Goal: Task Accomplishment & Management: Complete application form

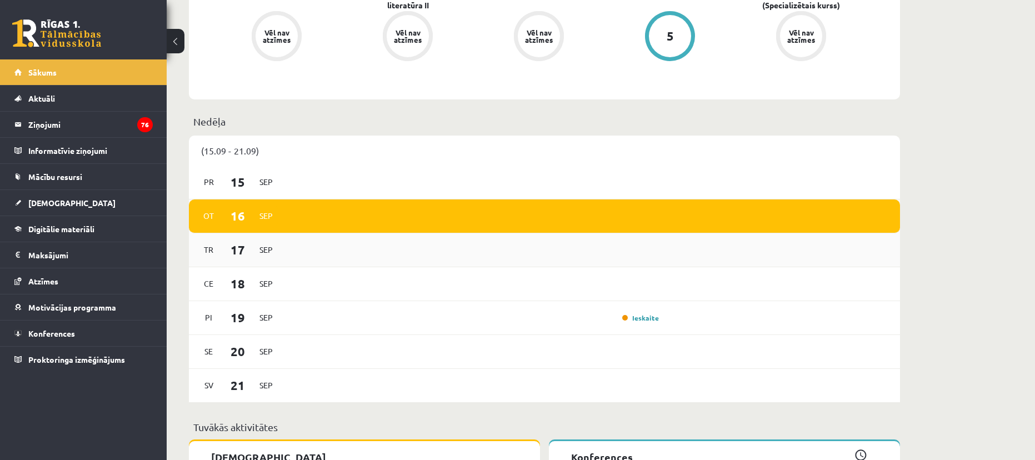
scroll to position [500, 0]
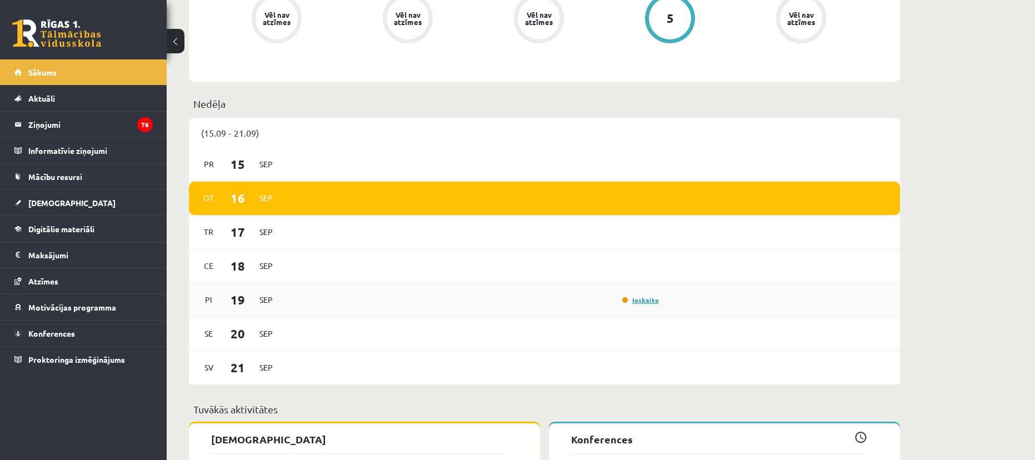
click at [649, 302] on link "Ieskaite" at bounding box center [640, 299] width 37 height 9
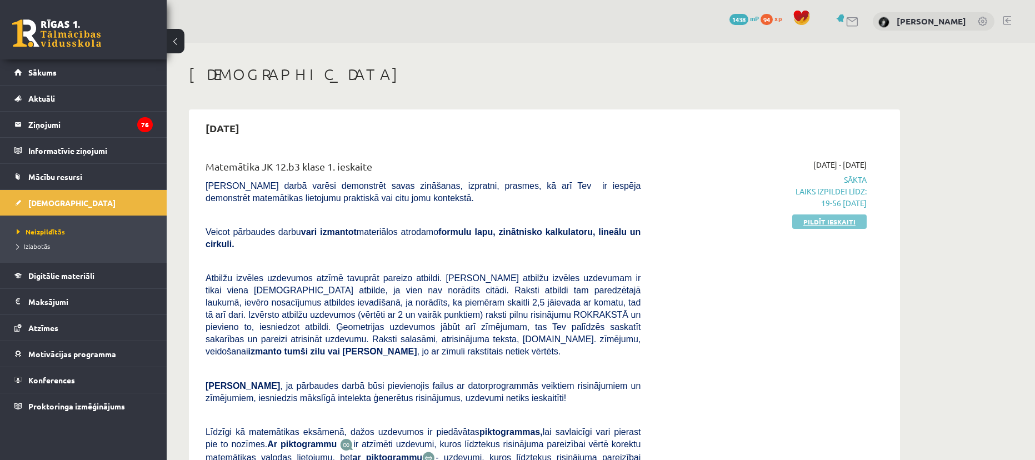
click at [823, 222] on link "Pildīt ieskaiti" at bounding box center [829, 221] width 74 height 14
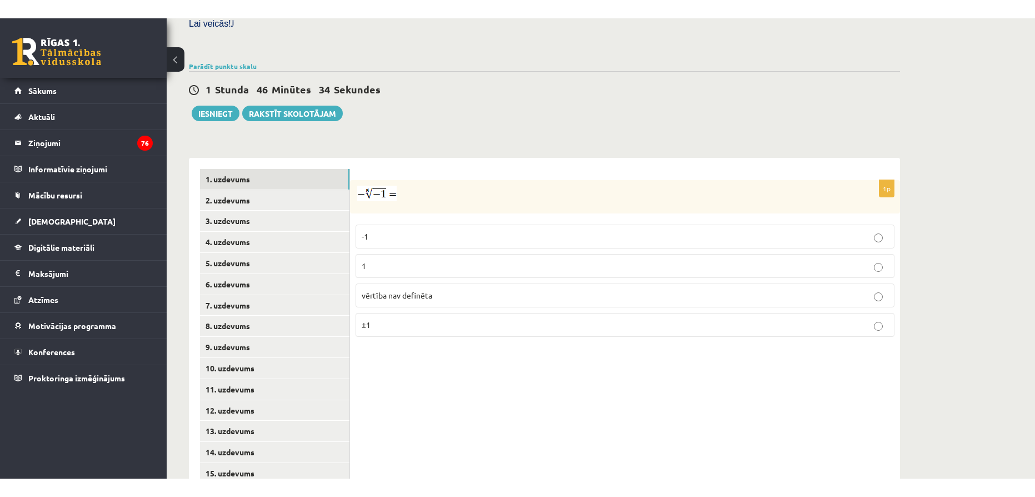
scroll to position [302, 0]
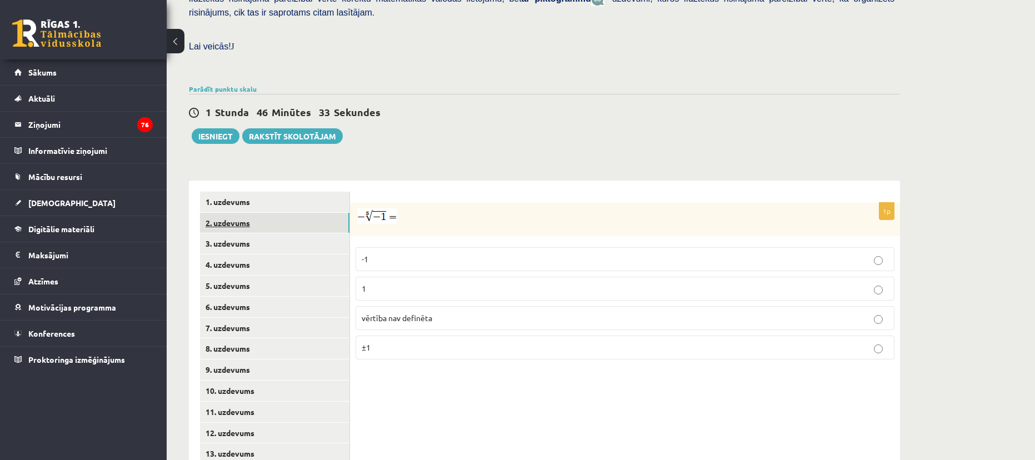
click at [240, 213] on link "2. uzdevums" at bounding box center [274, 223] width 149 height 21
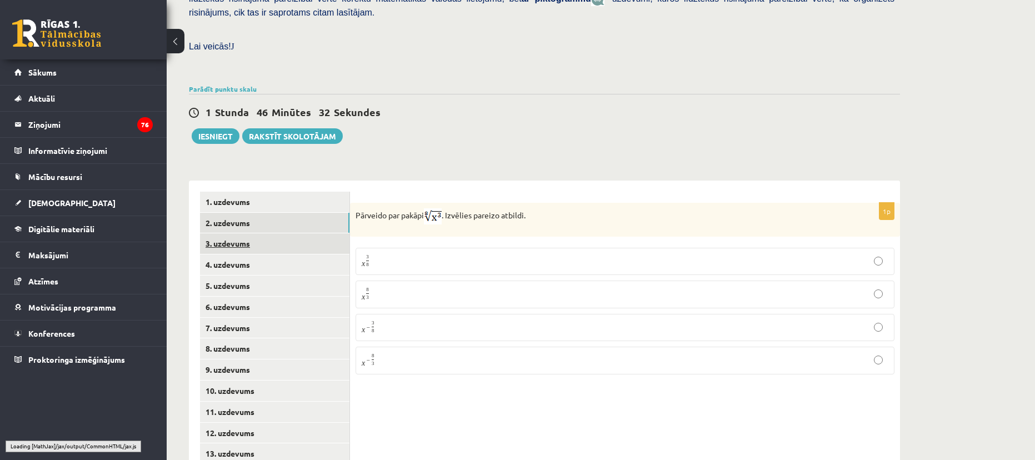
click at [240, 233] on link "3. uzdevums" at bounding box center [274, 243] width 149 height 21
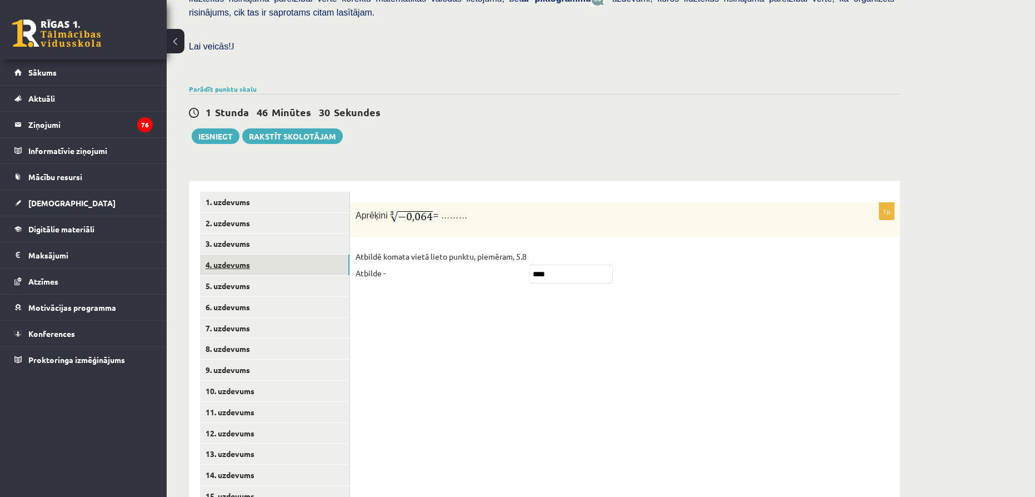
click at [249, 254] on link "4. uzdevums" at bounding box center [274, 264] width 149 height 21
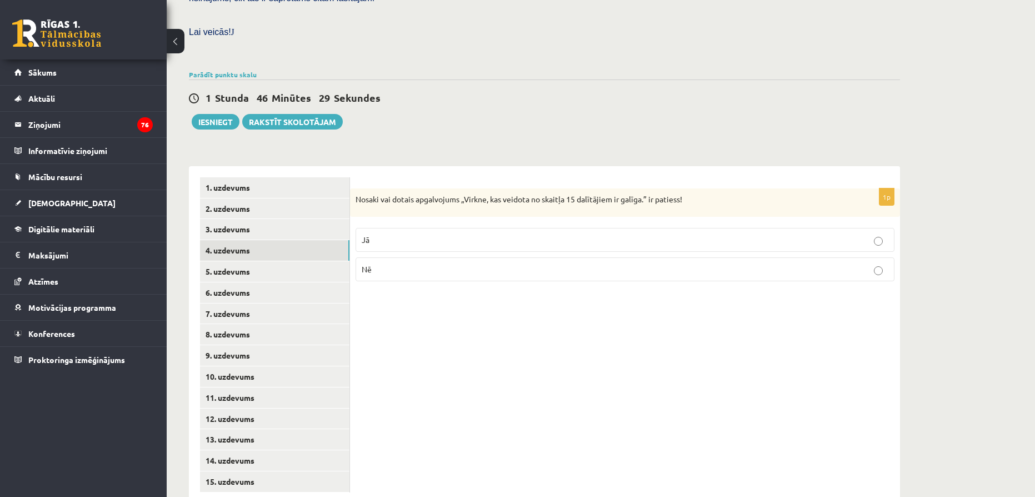
scroll to position [320, 0]
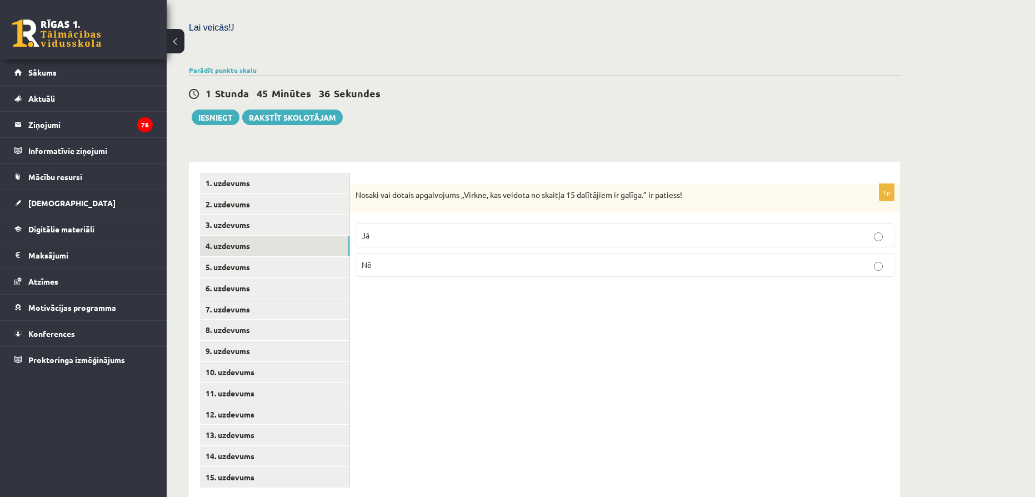
click at [416, 229] on p "Jā" at bounding box center [625, 235] width 527 height 12
click at [256, 257] on link "5. uzdevums" at bounding box center [274, 267] width 149 height 21
click at [402, 260] on p "Nē" at bounding box center [625, 266] width 527 height 12
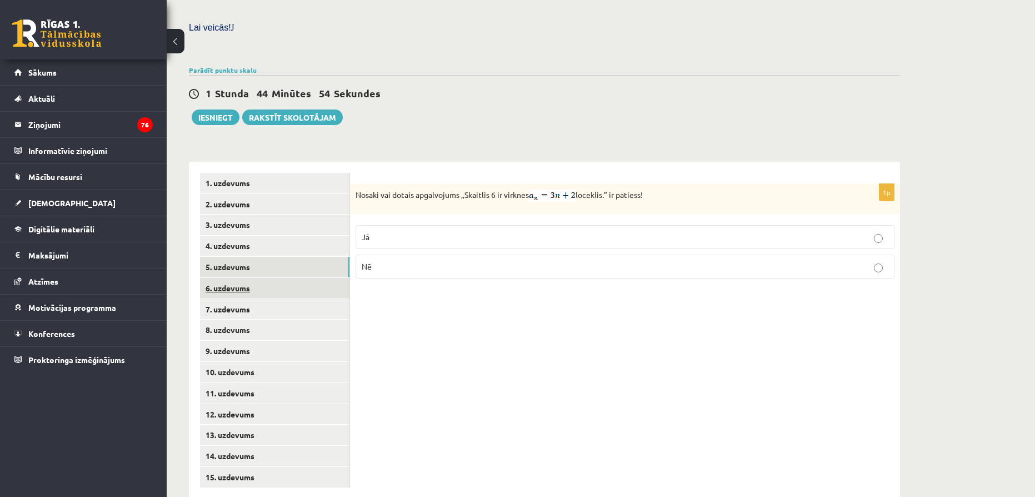
click at [266, 278] on link "6. uzdevums" at bounding box center [274, 288] width 149 height 21
click at [461, 229] on p "Jā" at bounding box center [625, 235] width 527 height 12
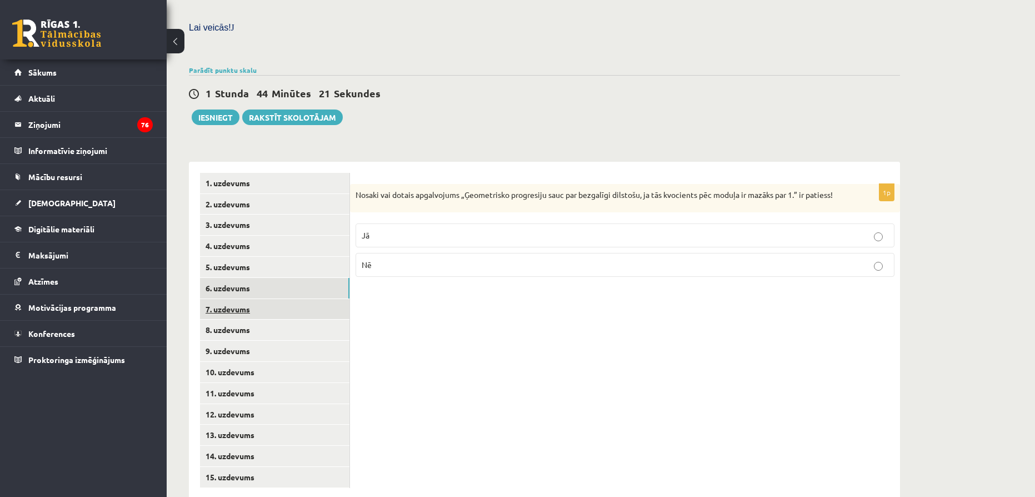
click at [244, 299] on link "7. uzdevums" at bounding box center [274, 309] width 149 height 21
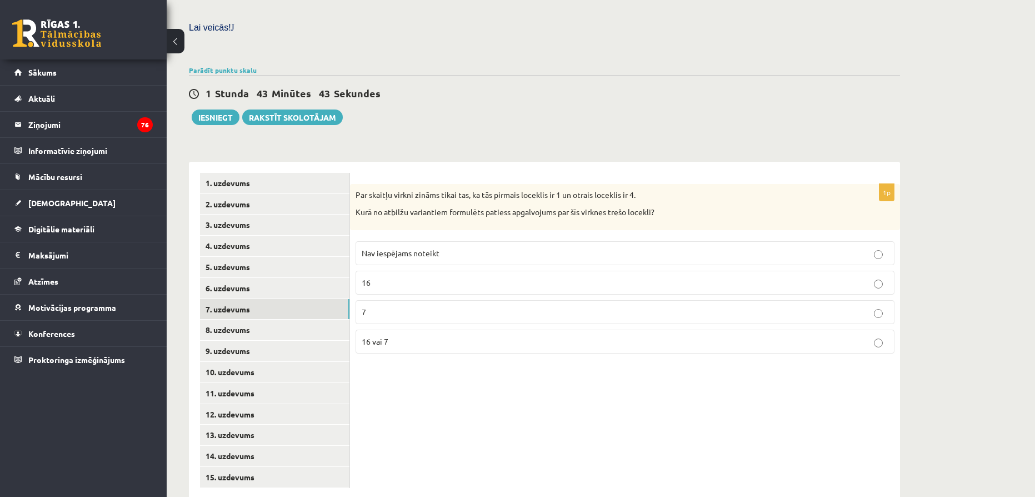
click at [440, 247] on p "Nav iespējams noteikt" at bounding box center [625, 253] width 527 height 12
click at [253, 319] on link "8. uzdevums" at bounding box center [274, 329] width 149 height 21
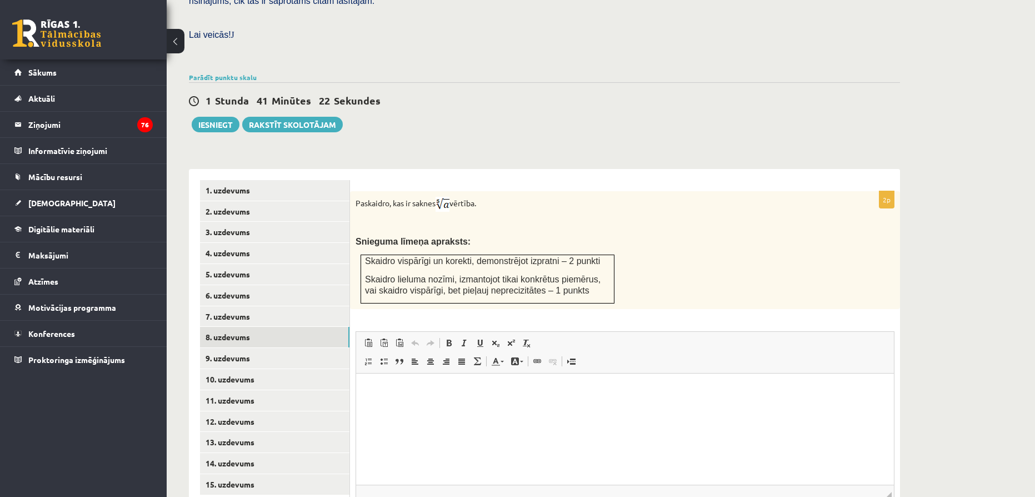
scroll to position [388, 0]
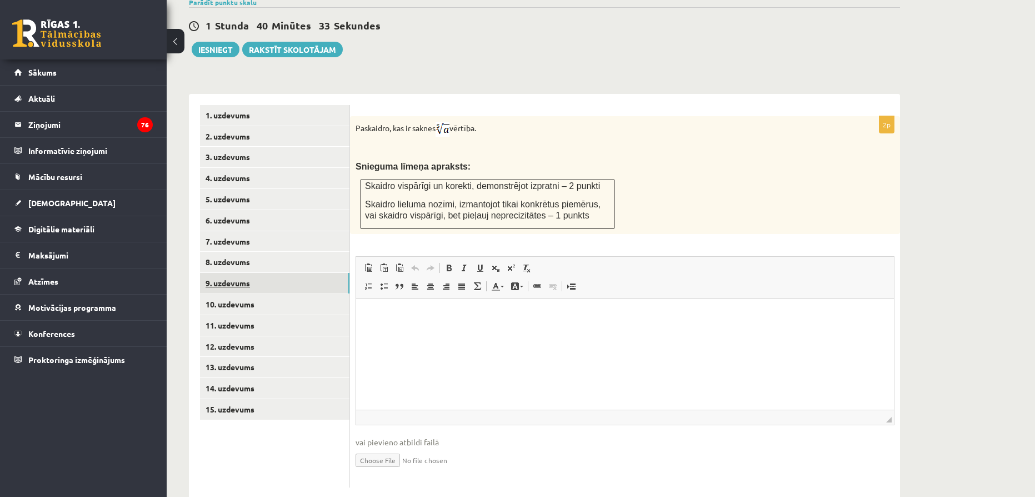
click at [253, 273] on link "9. uzdevums" at bounding box center [274, 283] width 149 height 21
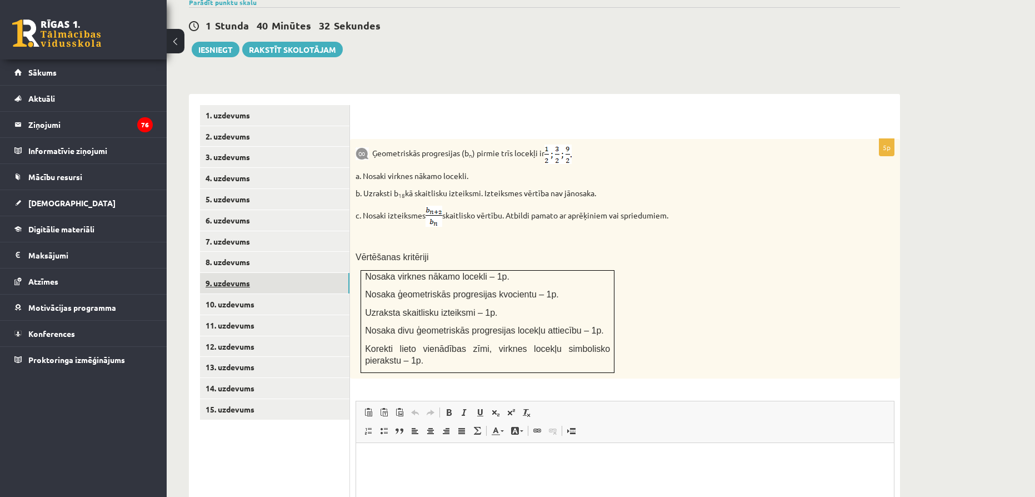
scroll to position [0, 0]
click at [298, 294] on link "10. uzdevums" at bounding box center [274, 304] width 149 height 21
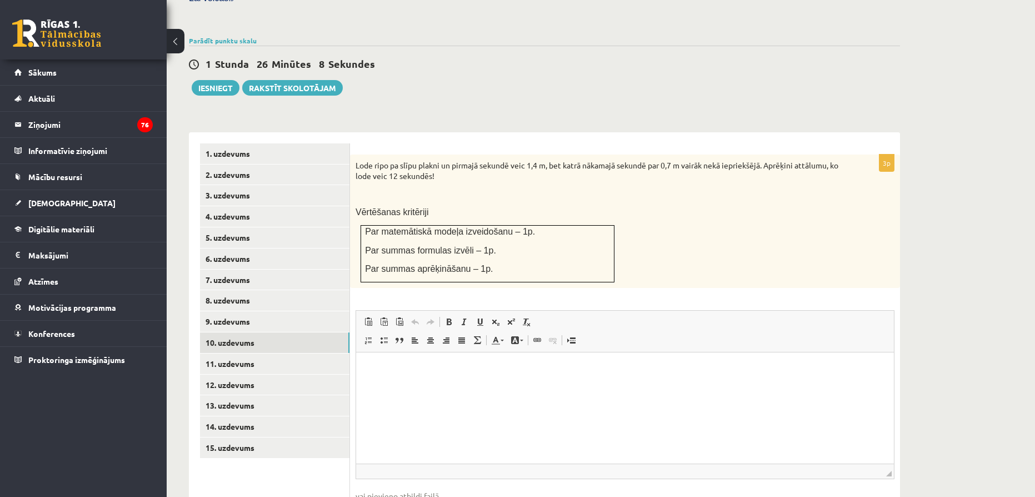
scroll to position [333, 0]
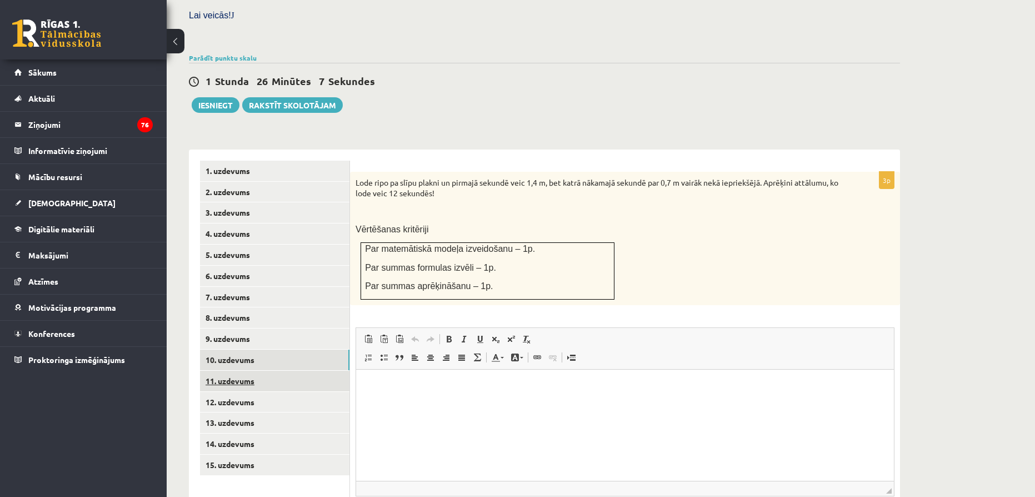
click at [248, 370] on link "11. uzdevums" at bounding box center [274, 380] width 149 height 21
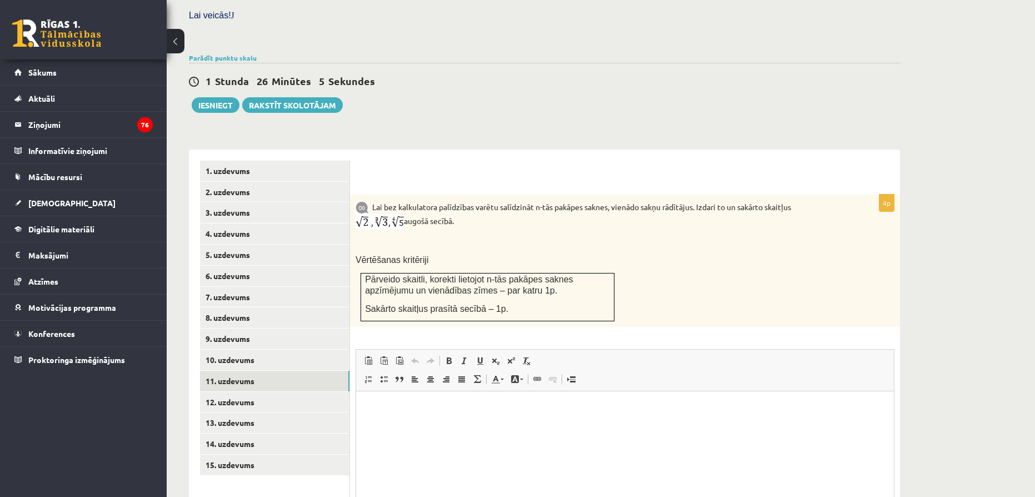
scroll to position [0, 0]
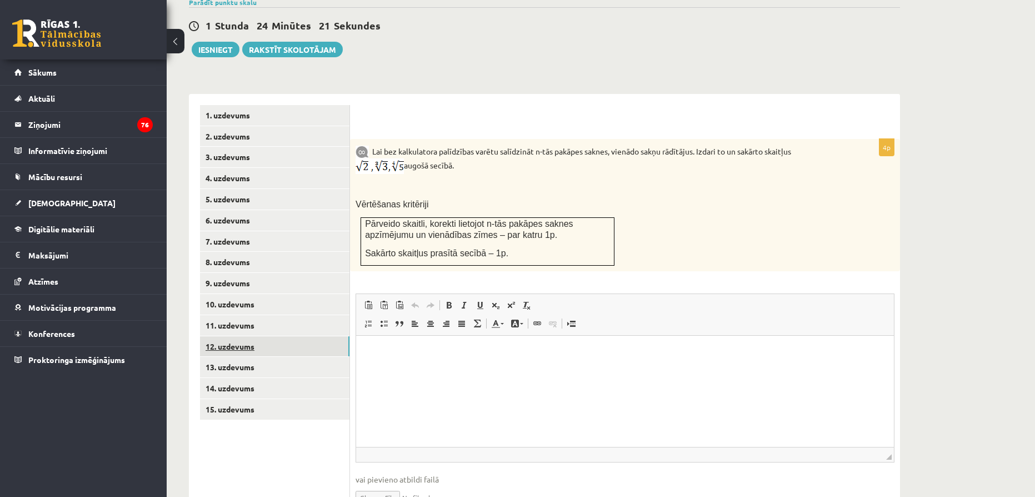
click at [293, 336] on link "12. uzdevums" at bounding box center [274, 346] width 149 height 21
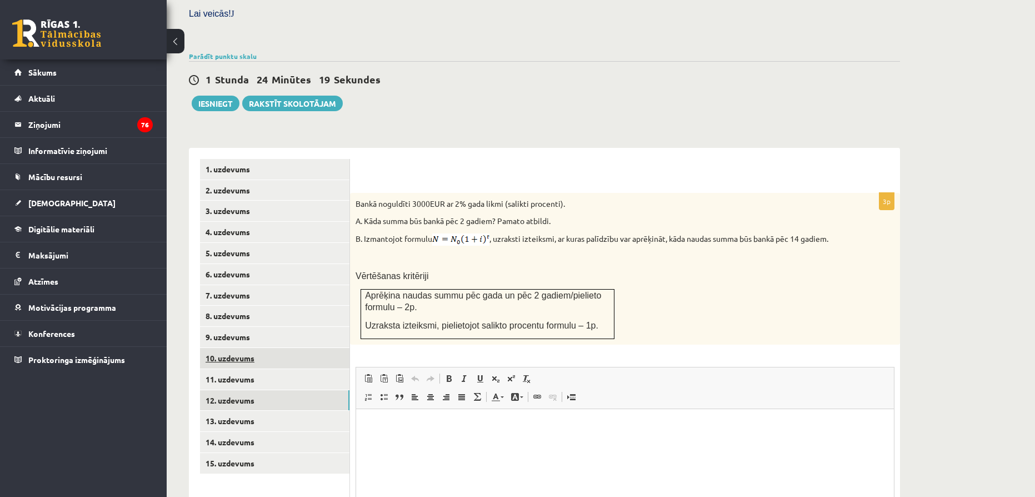
scroll to position [390, 0]
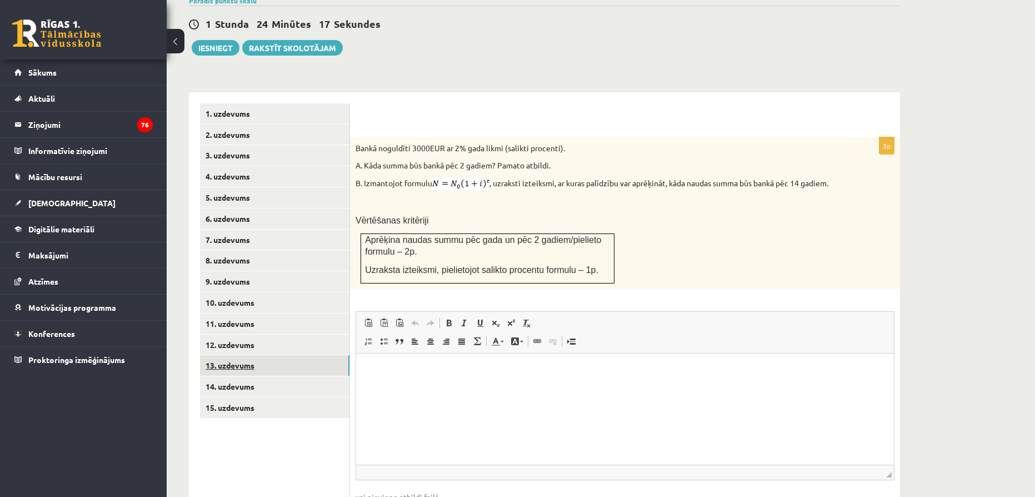
click at [278, 355] on link "13. uzdevums" at bounding box center [274, 365] width 149 height 21
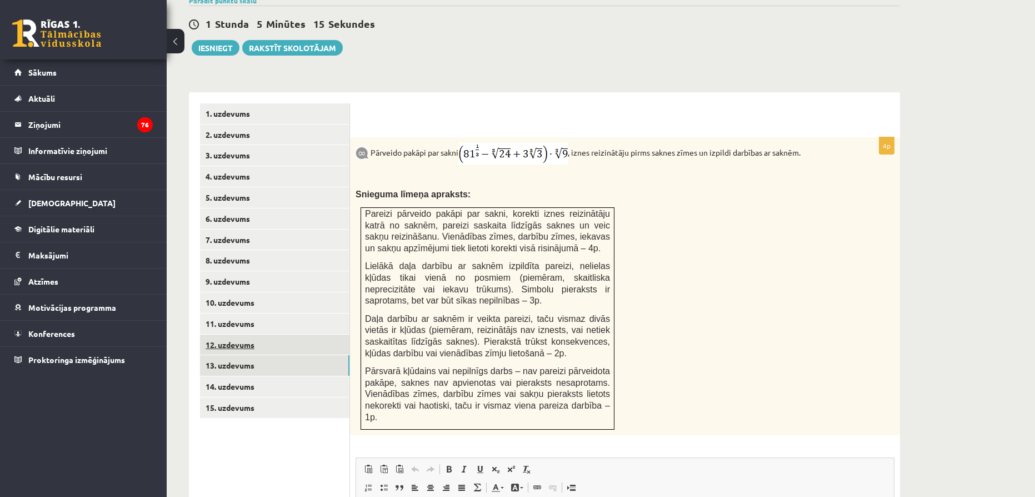
click at [276, 334] on link "12. uzdevums" at bounding box center [274, 344] width 149 height 21
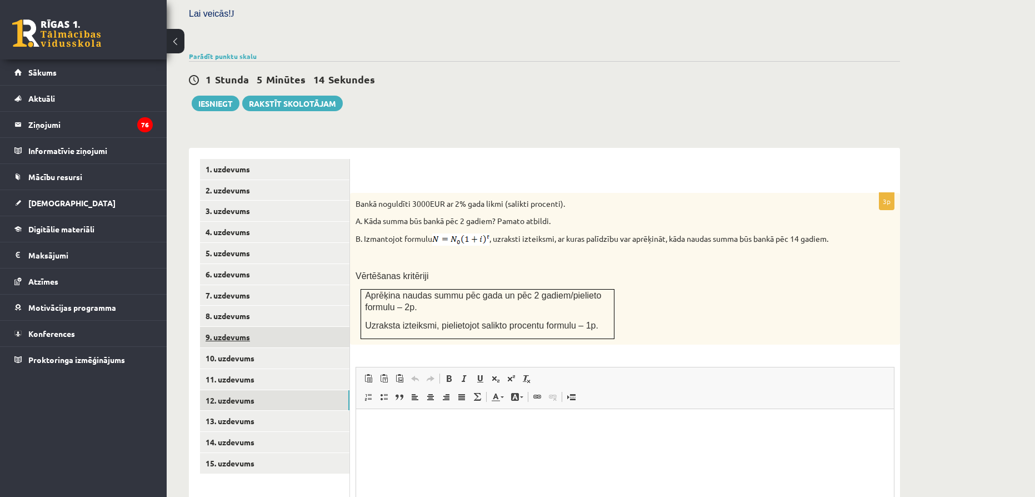
scroll to position [0, 0]
click at [240, 369] on link "11. uzdevums" at bounding box center [274, 379] width 149 height 21
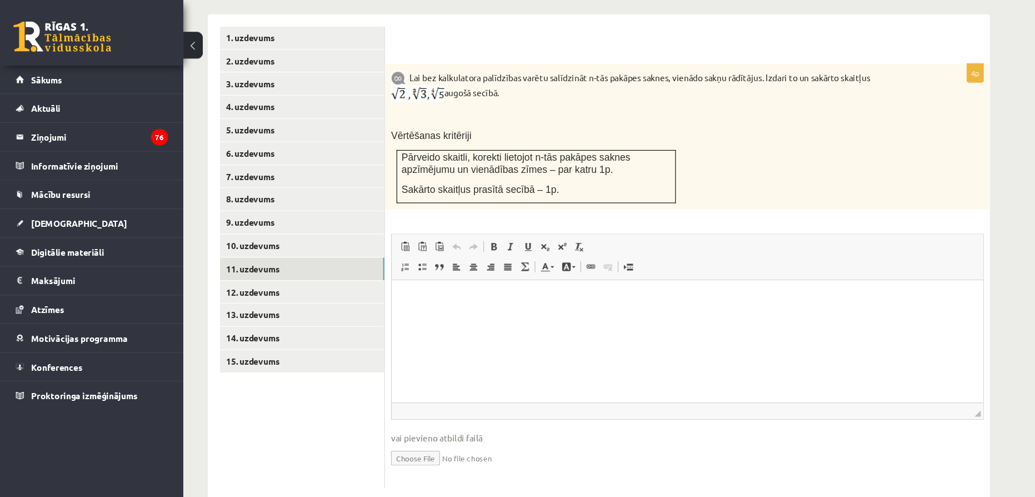
scroll to position [425, 0]
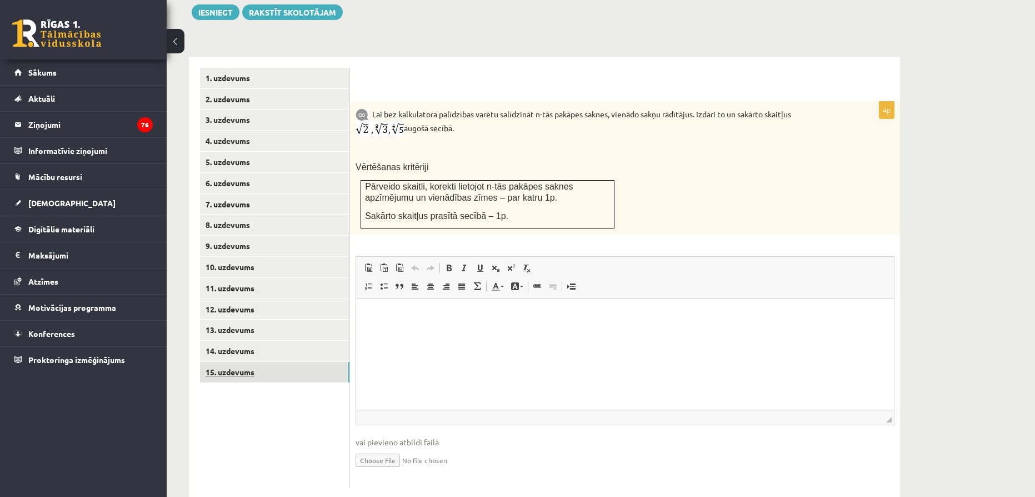
click at [267, 362] on link "15. uzdevums" at bounding box center [274, 372] width 149 height 21
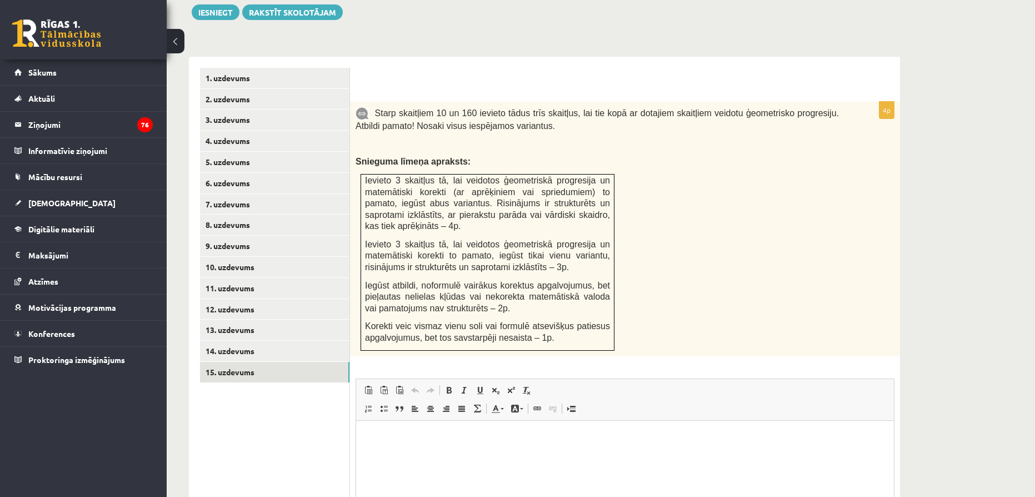
scroll to position [0, 0]
click at [253, 235] on link "9. uzdevums" at bounding box center [274, 245] width 149 height 21
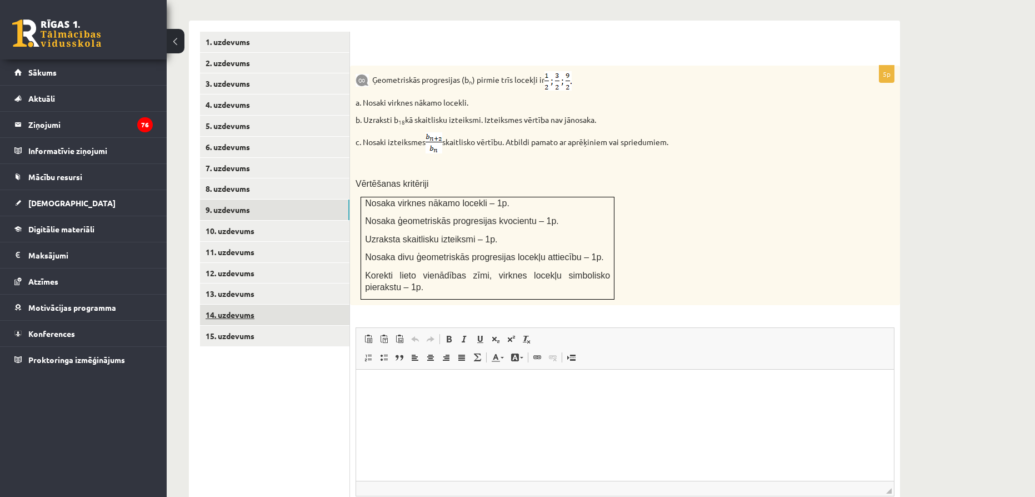
scroll to position [533, 0]
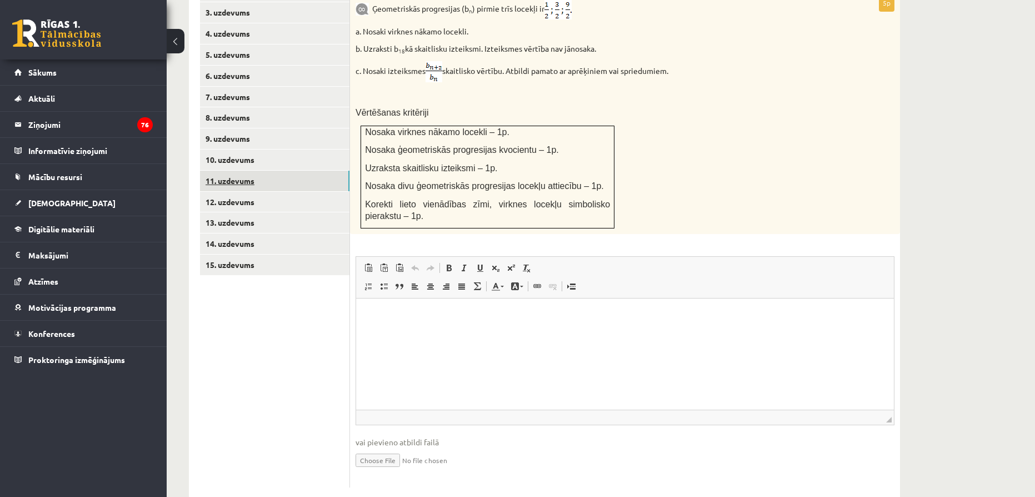
click at [229, 171] on link "11. uzdevums" at bounding box center [274, 181] width 149 height 21
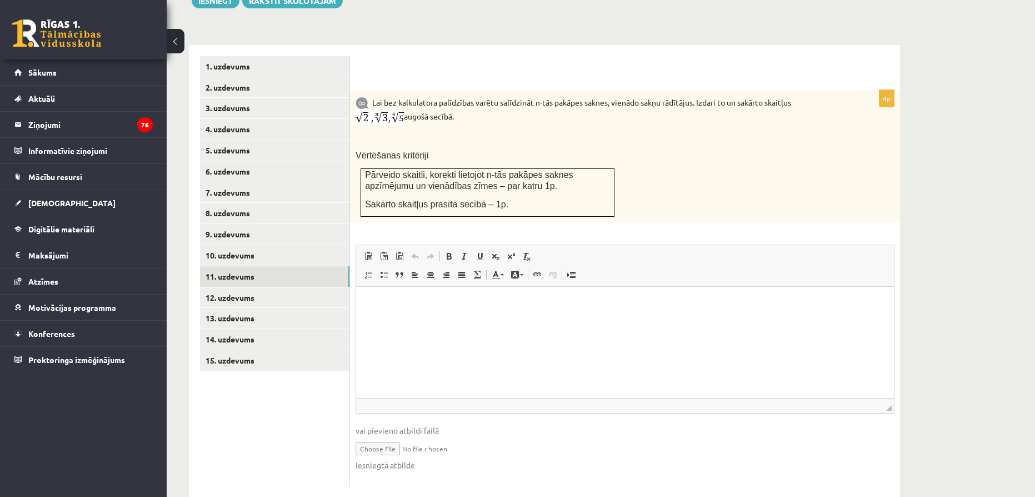
scroll to position [0, 0]
click at [241, 308] on link "13. uzdevums" at bounding box center [274, 318] width 149 height 21
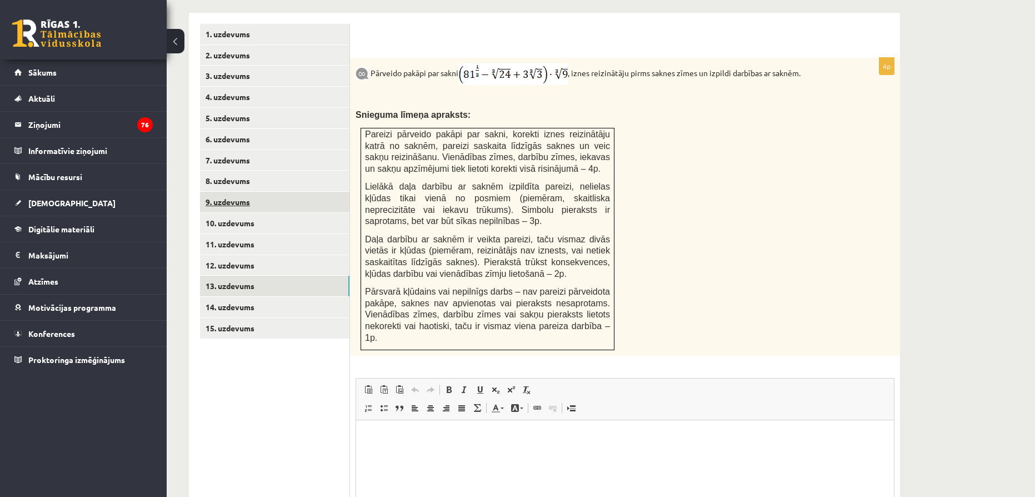
click at [230, 192] on link "9. uzdevums" at bounding box center [274, 202] width 149 height 21
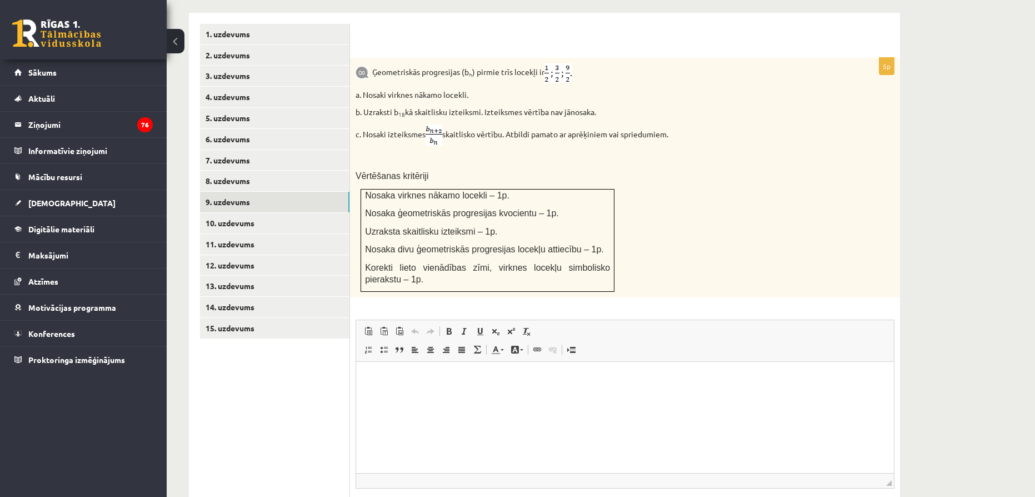
scroll to position [533, 0]
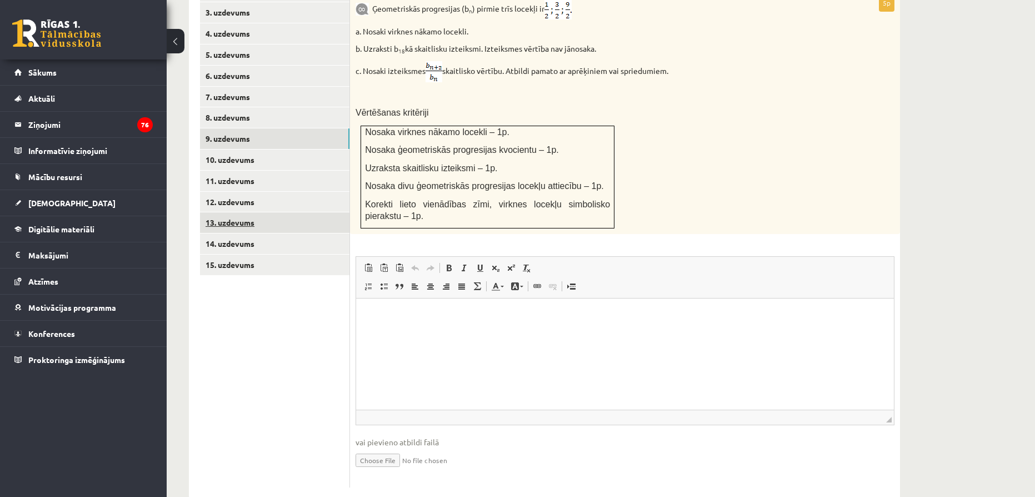
click at [289, 212] on link "13. uzdevums" at bounding box center [274, 222] width 149 height 21
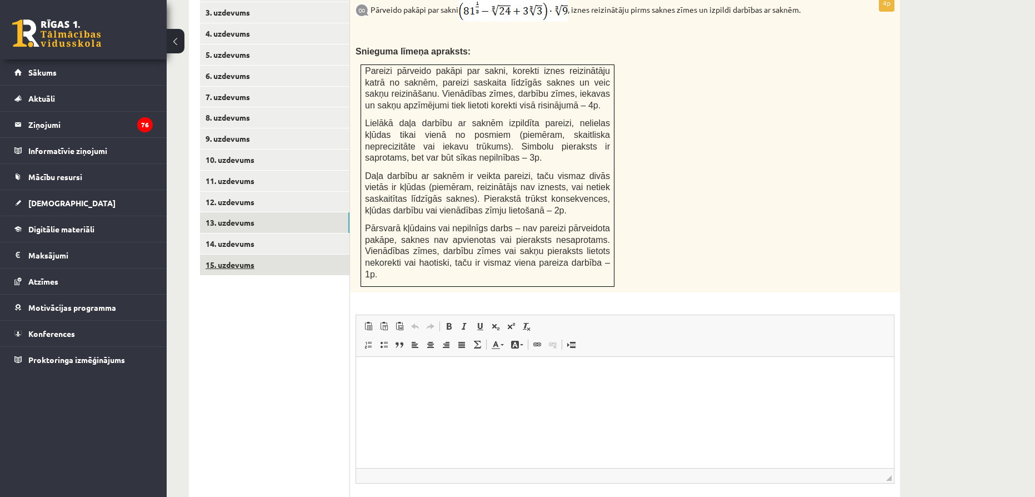
scroll to position [0, 0]
click at [289, 254] on link "15. uzdevums" at bounding box center [274, 264] width 149 height 21
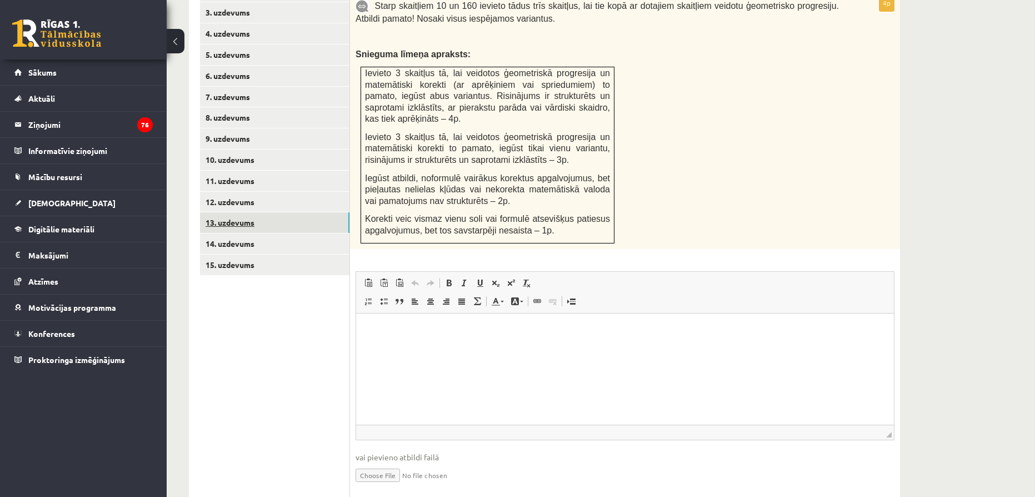
click at [252, 212] on link "13. uzdevums" at bounding box center [274, 222] width 149 height 21
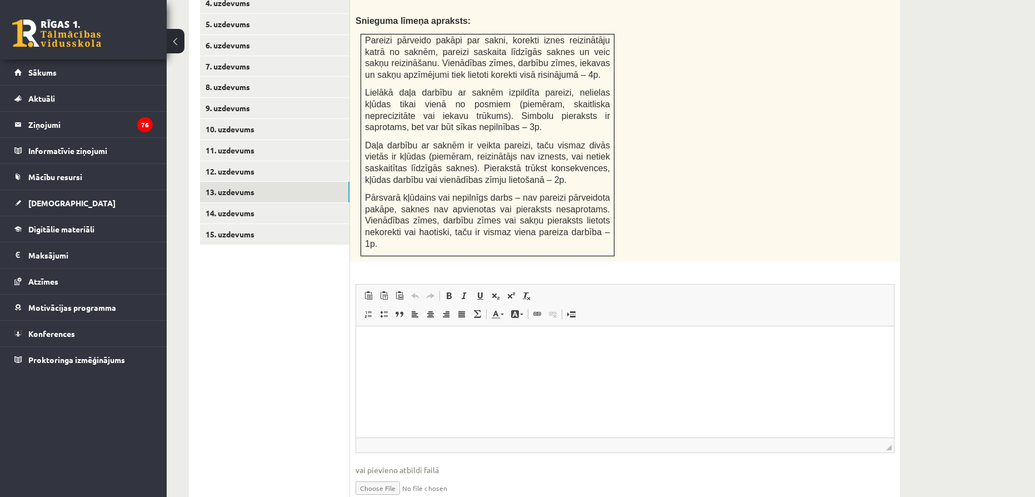
scroll to position [580, 0]
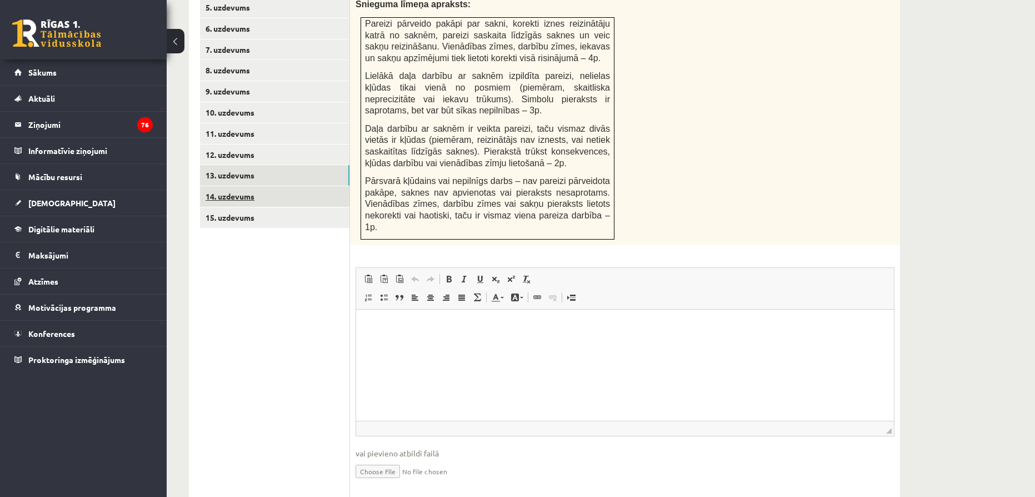
click at [271, 186] on link "14. uzdevums" at bounding box center [274, 196] width 149 height 21
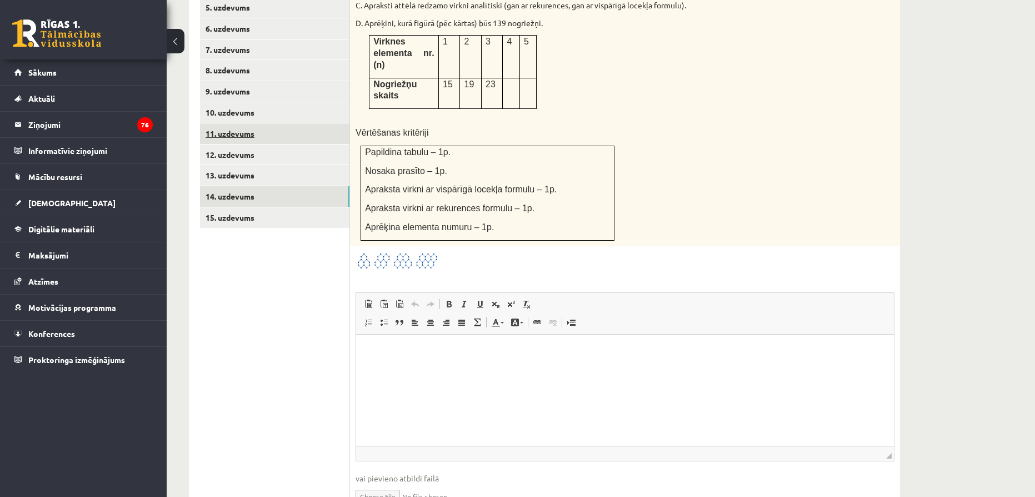
scroll to position [0, 0]
click at [250, 165] on link "13. uzdevums" at bounding box center [274, 175] width 149 height 21
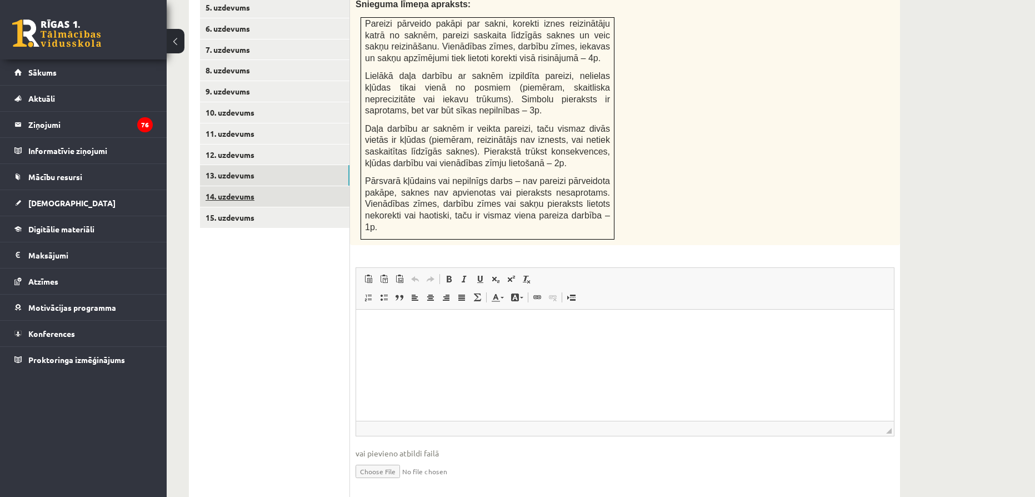
click at [243, 186] on link "14. uzdevums" at bounding box center [274, 196] width 149 height 21
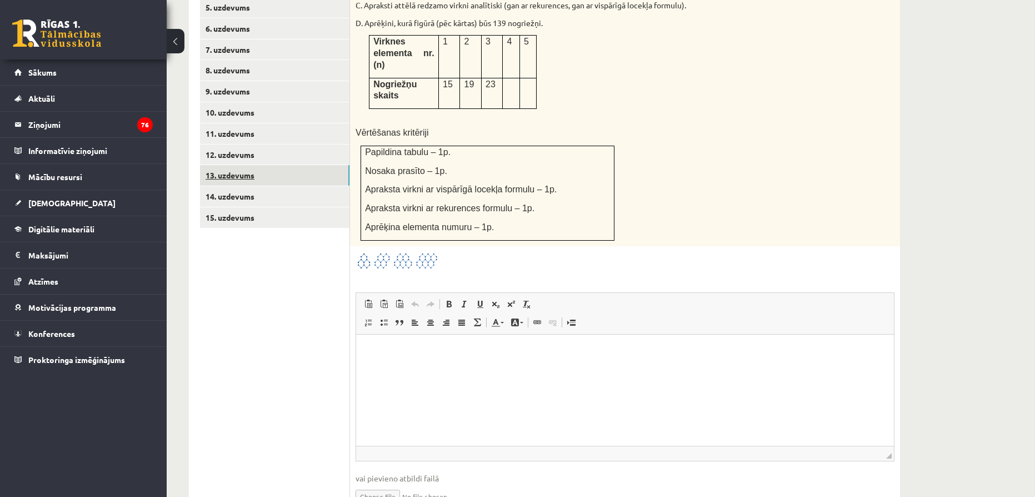
click at [274, 165] on link "13. uzdevums" at bounding box center [274, 175] width 149 height 21
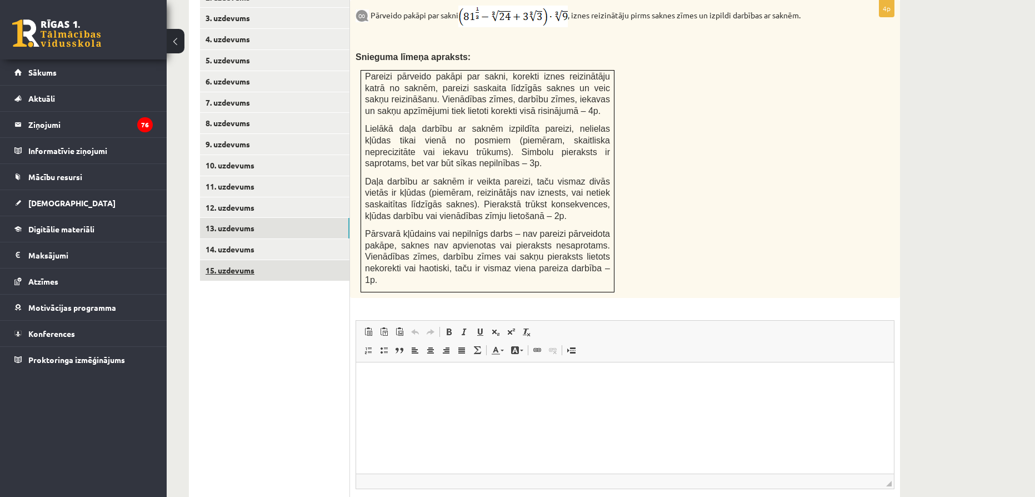
scroll to position [524, 0]
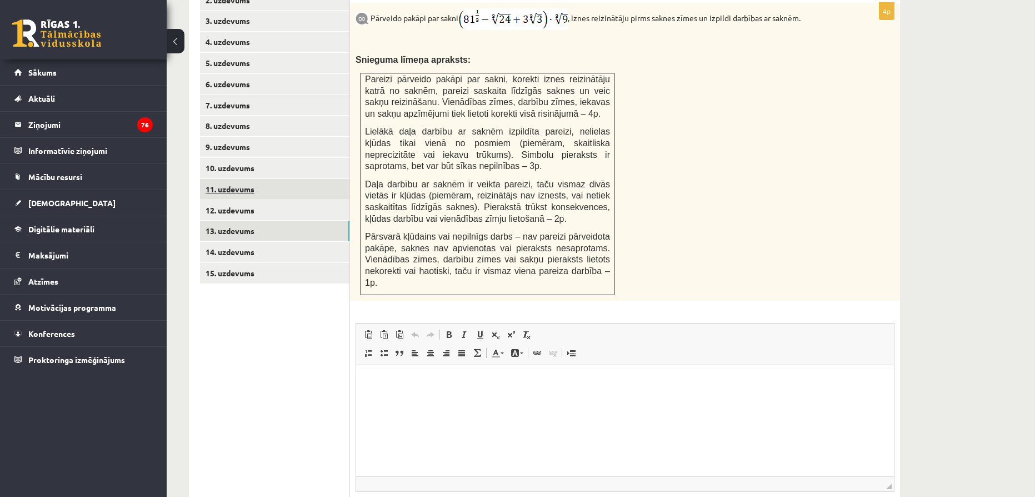
click at [248, 179] on link "11. uzdevums" at bounding box center [274, 189] width 149 height 21
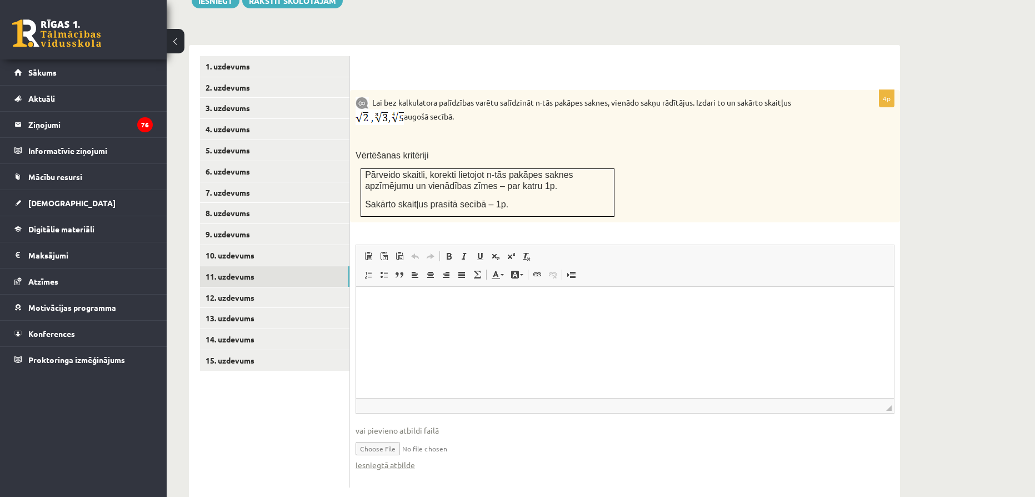
scroll to position [0, 0]
click at [280, 224] on link "9. uzdevums" at bounding box center [274, 234] width 149 height 21
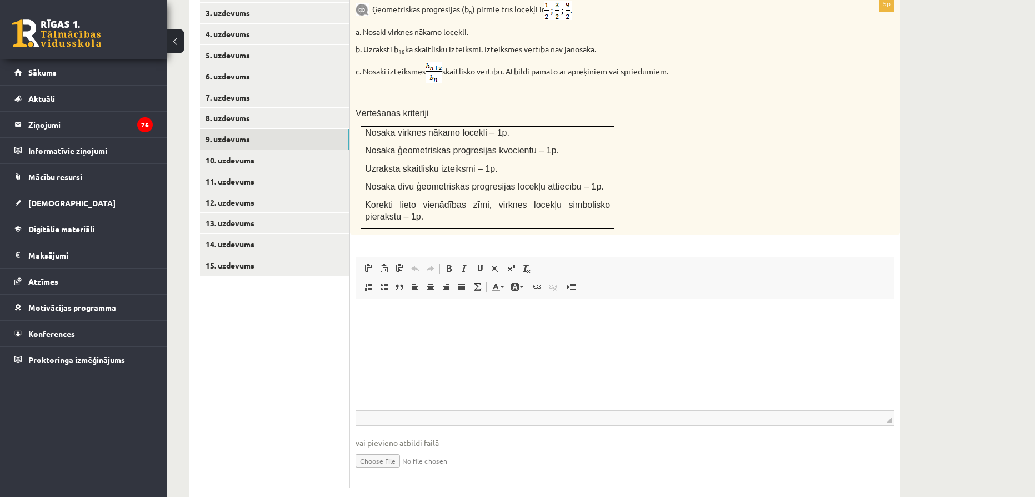
scroll to position [533, 0]
click at [231, 149] on link "10. uzdevums" at bounding box center [274, 159] width 149 height 21
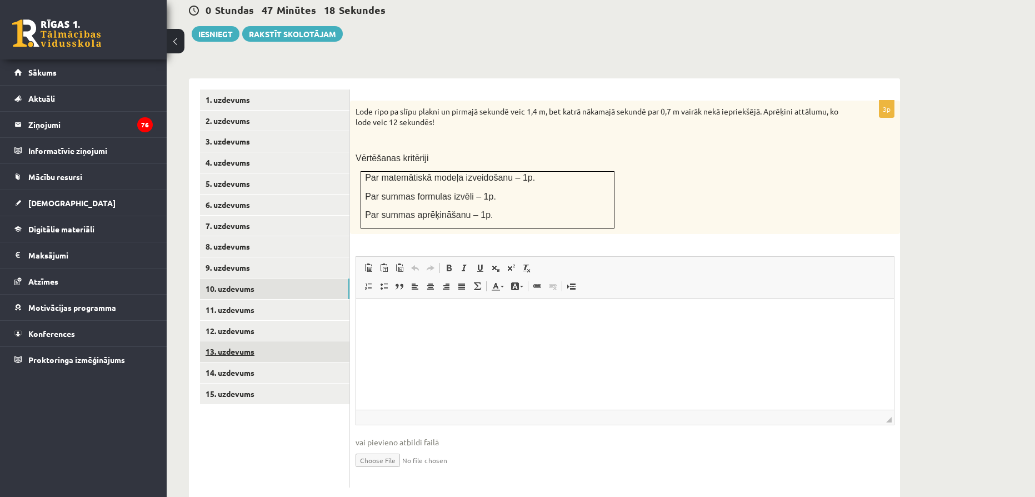
scroll to position [0, 0]
click at [244, 341] on link "13. uzdevums" at bounding box center [274, 351] width 149 height 21
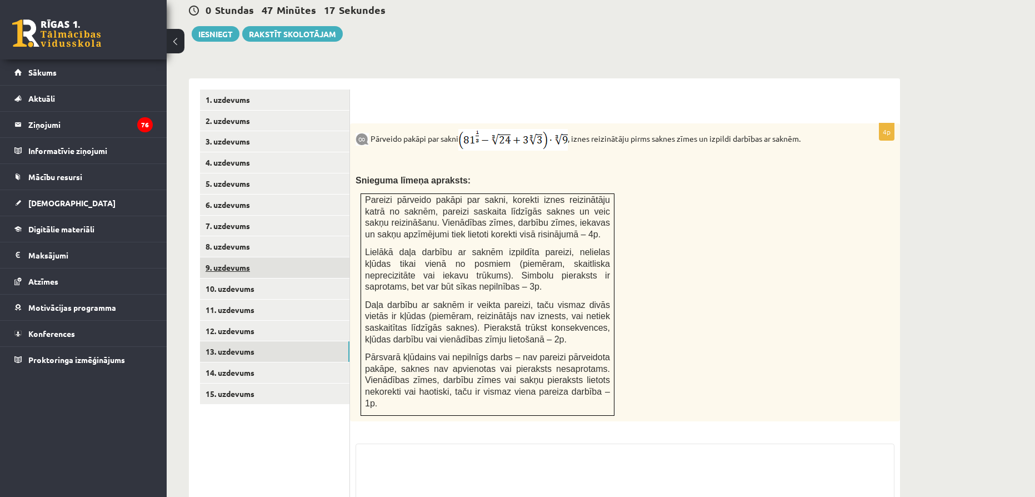
click at [230, 257] on link "9. uzdevums" at bounding box center [274, 267] width 149 height 21
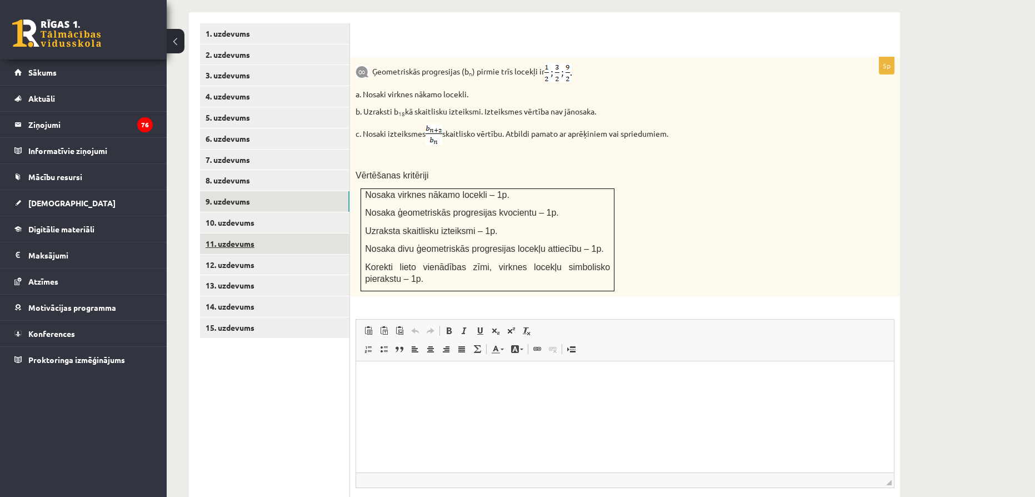
scroll to position [489, 0]
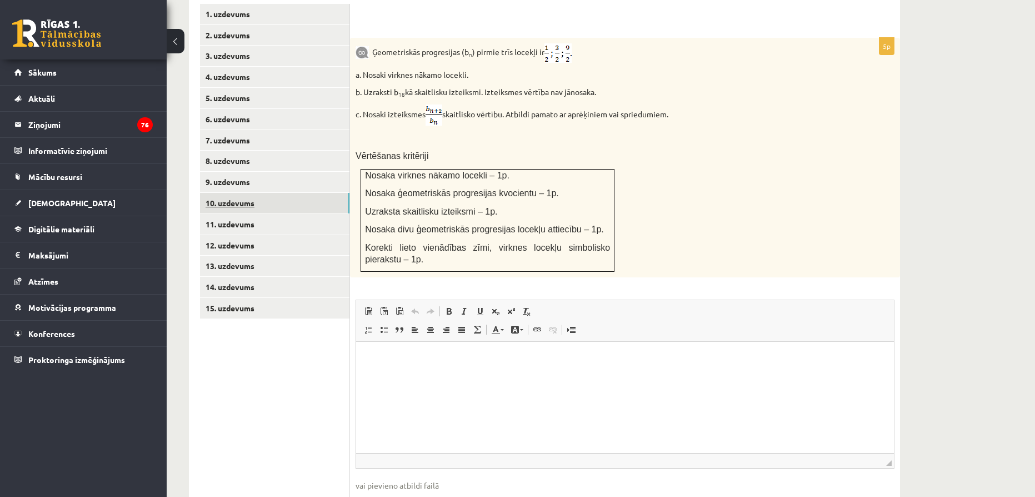
click at [254, 193] on link "10. uzdevums" at bounding box center [274, 203] width 149 height 21
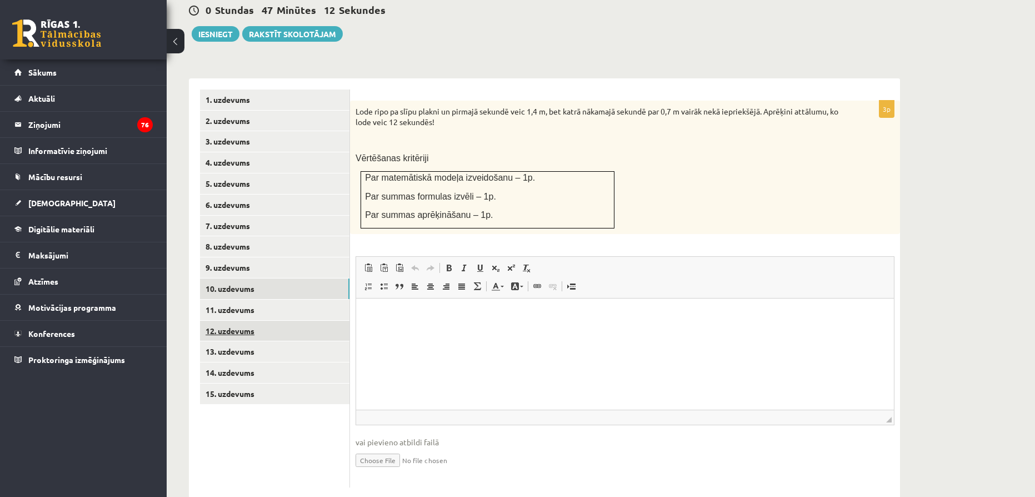
scroll to position [0, 0]
click at [257, 320] on link "12. uzdevums" at bounding box center [274, 330] width 149 height 21
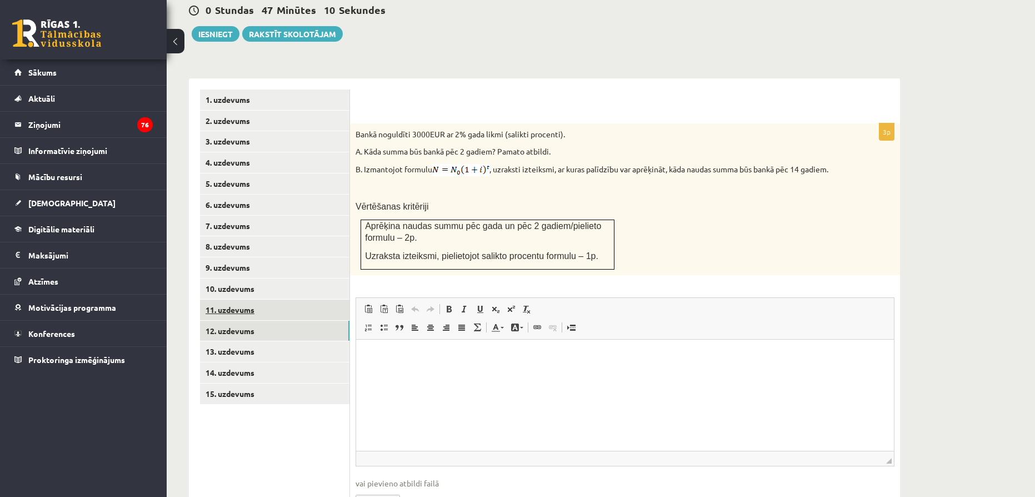
click at [253, 299] on link "11. uzdevums" at bounding box center [274, 309] width 149 height 21
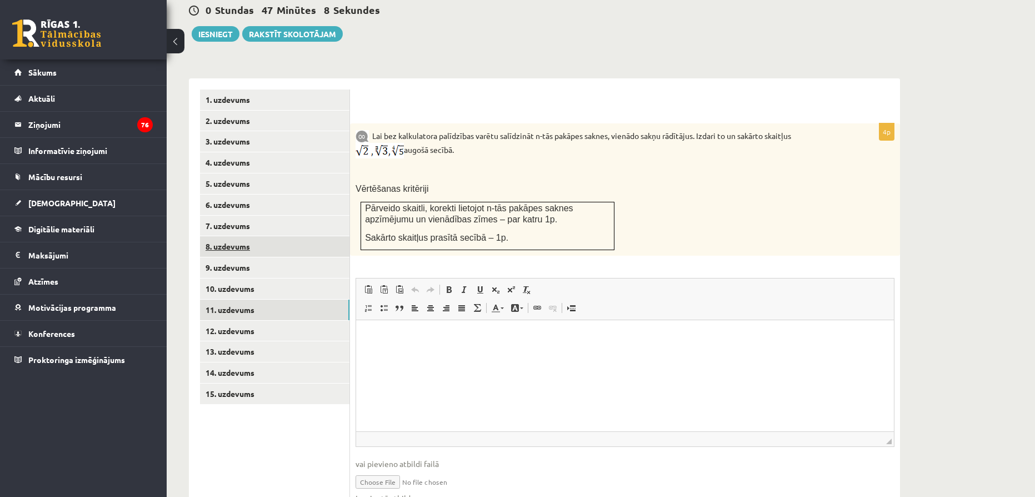
click at [235, 236] on link "8. uzdevums" at bounding box center [274, 246] width 149 height 21
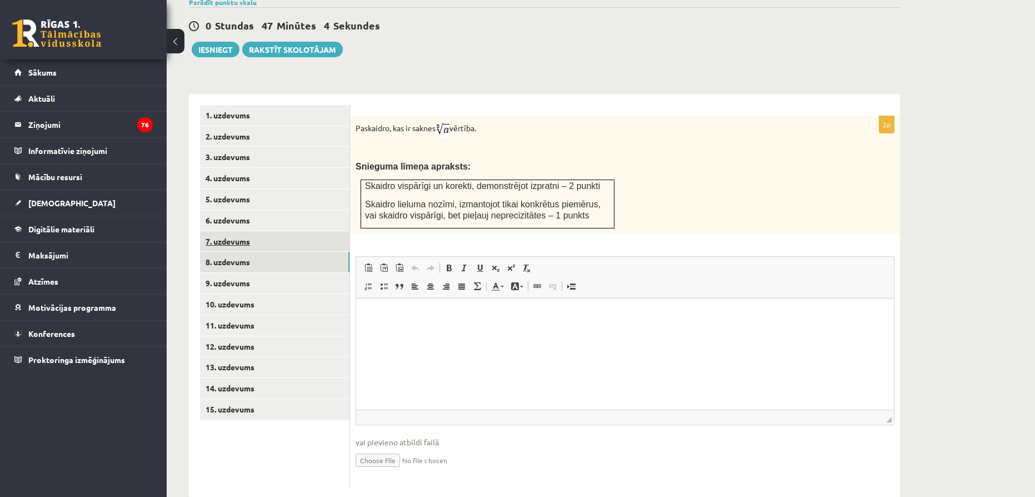
click at [269, 231] on link "7. uzdevums" at bounding box center [274, 241] width 149 height 21
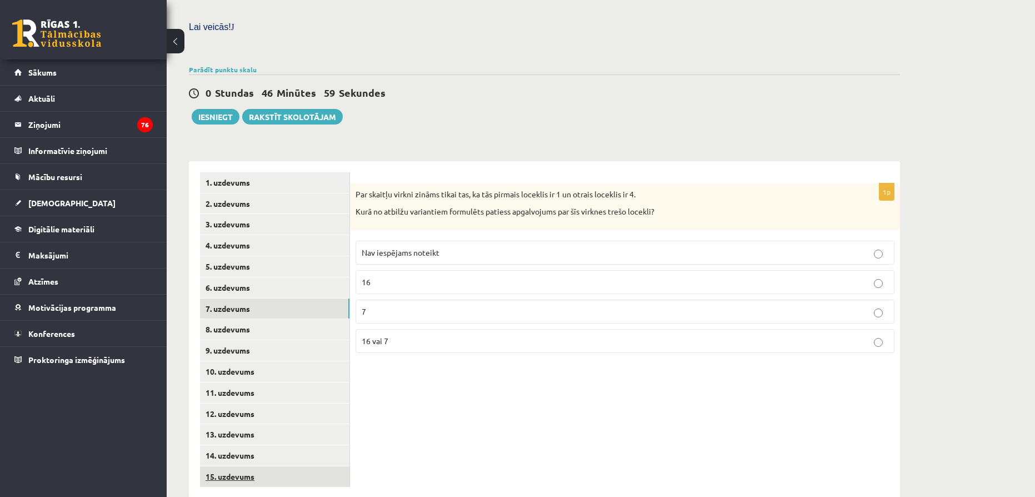
click at [237, 459] on link "15. uzdevums" at bounding box center [274, 476] width 149 height 21
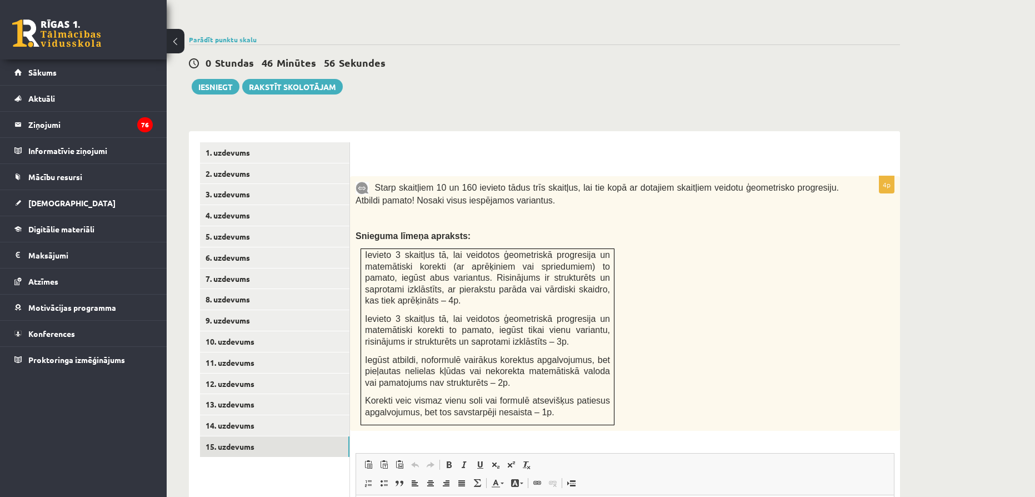
scroll to position [377, 0]
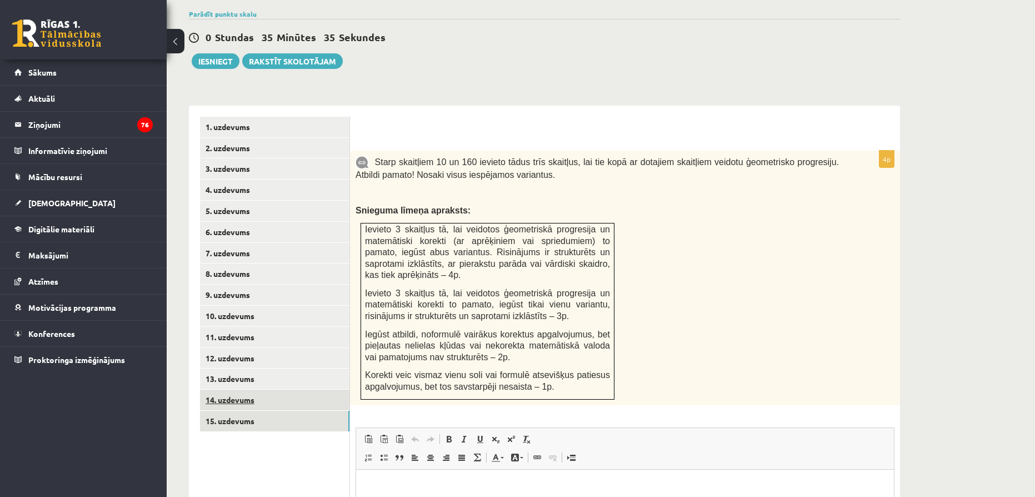
click at [241, 389] on link "14. uzdevums" at bounding box center [274, 399] width 149 height 21
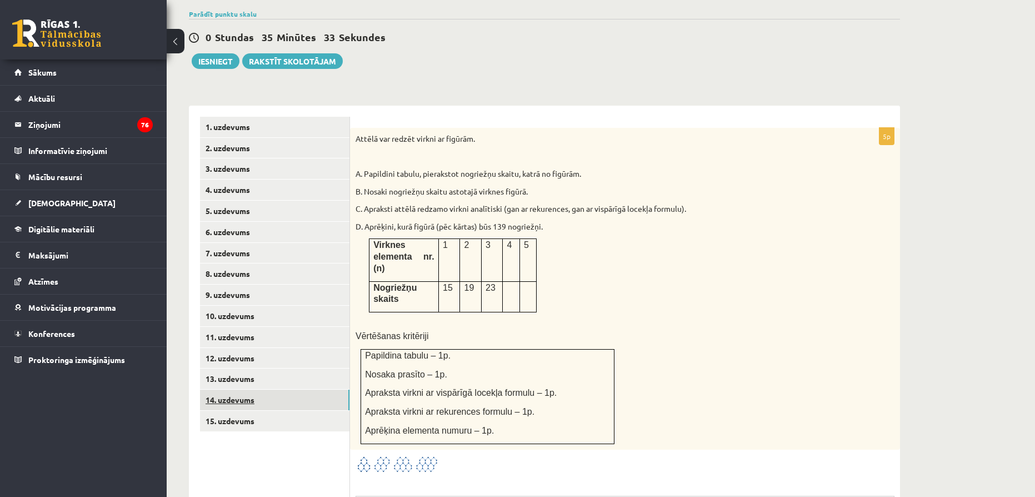
scroll to position [0, 0]
click at [243, 410] on link "15. uzdevums" at bounding box center [274, 420] width 149 height 21
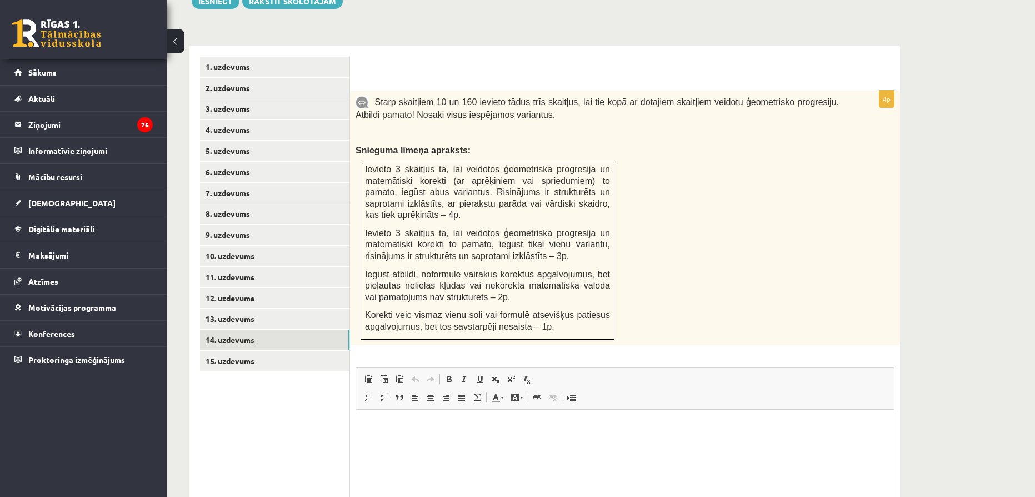
click at [270, 329] on link "14. uzdevums" at bounding box center [274, 339] width 149 height 21
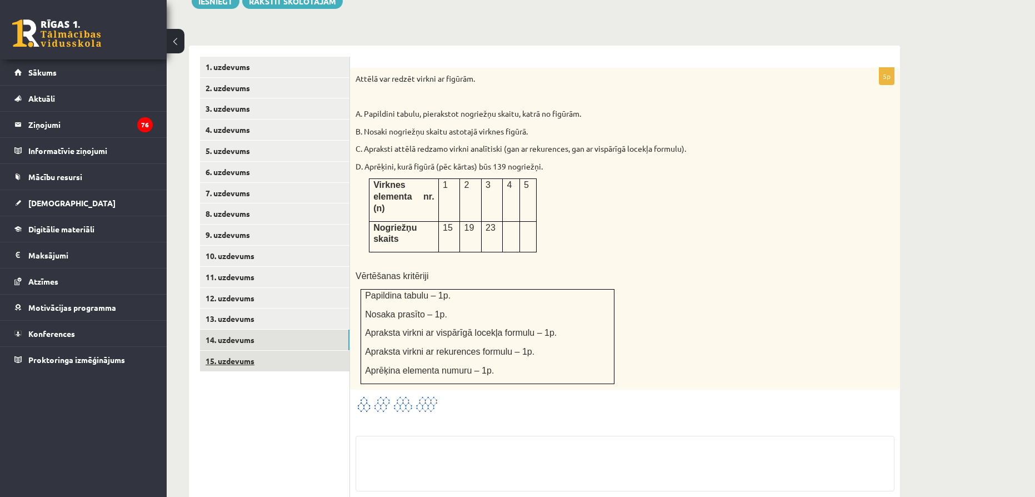
click at [275, 350] on link "15. uzdevums" at bounding box center [274, 360] width 149 height 21
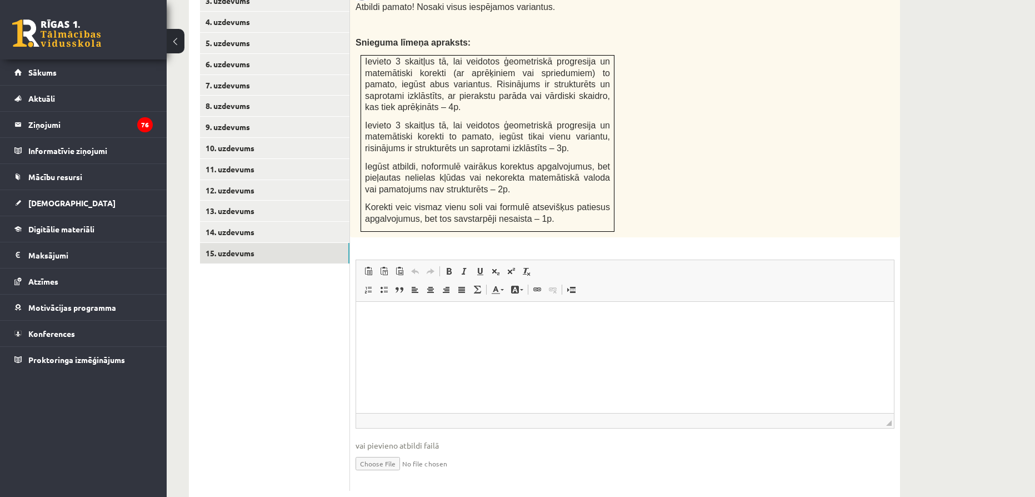
scroll to position [547, 0]
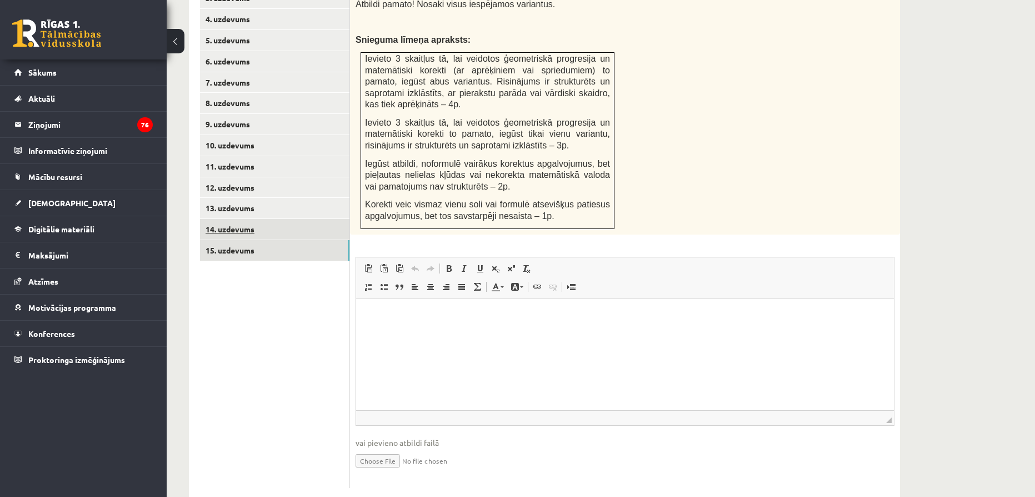
click at [265, 219] on link "14. uzdevums" at bounding box center [274, 229] width 149 height 21
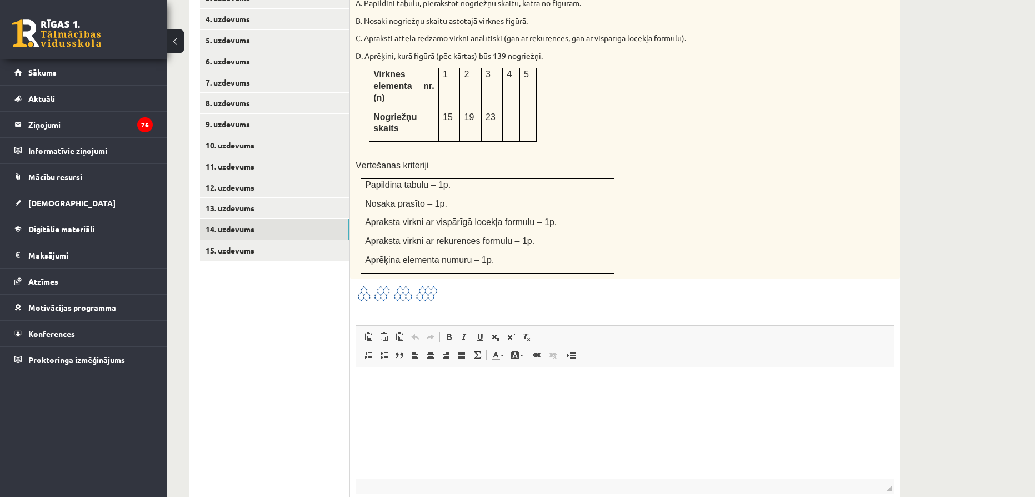
scroll to position [0, 0]
click at [262, 240] on link "15. uzdevums" at bounding box center [274, 250] width 149 height 21
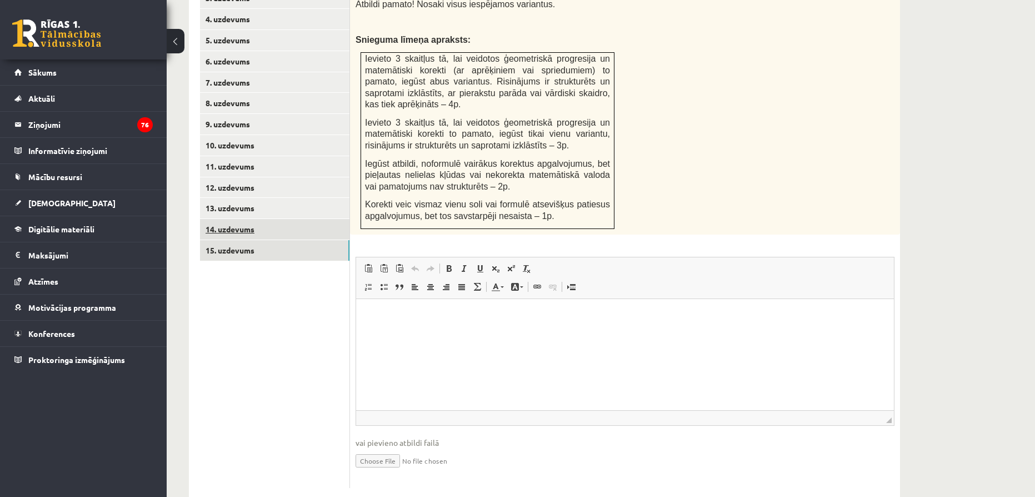
click at [264, 219] on link "14. uzdevums" at bounding box center [274, 229] width 149 height 21
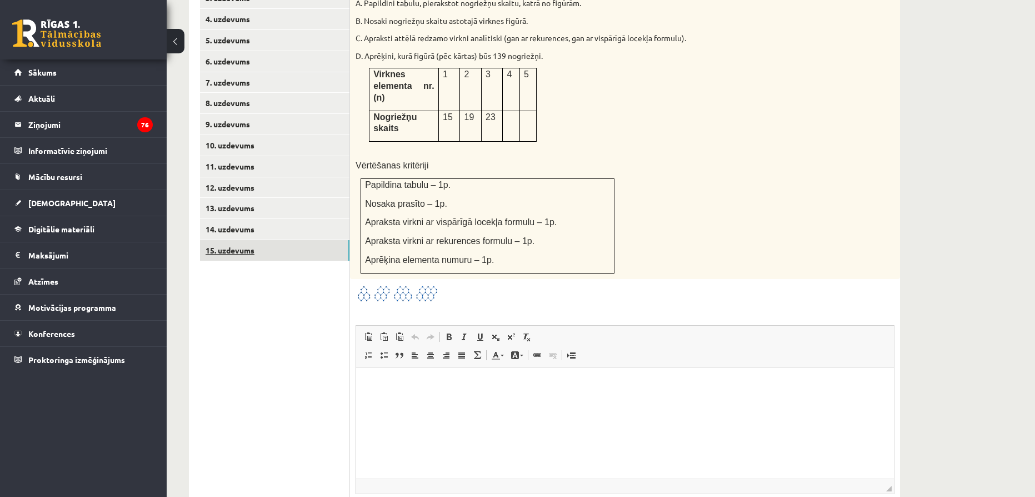
click at [275, 240] on link "15. uzdevums" at bounding box center [274, 250] width 149 height 21
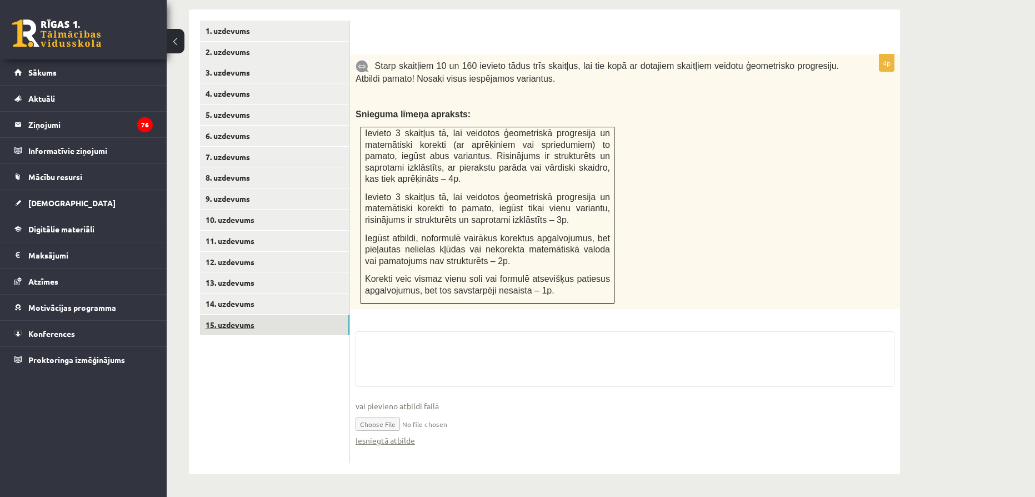
scroll to position [448, 0]
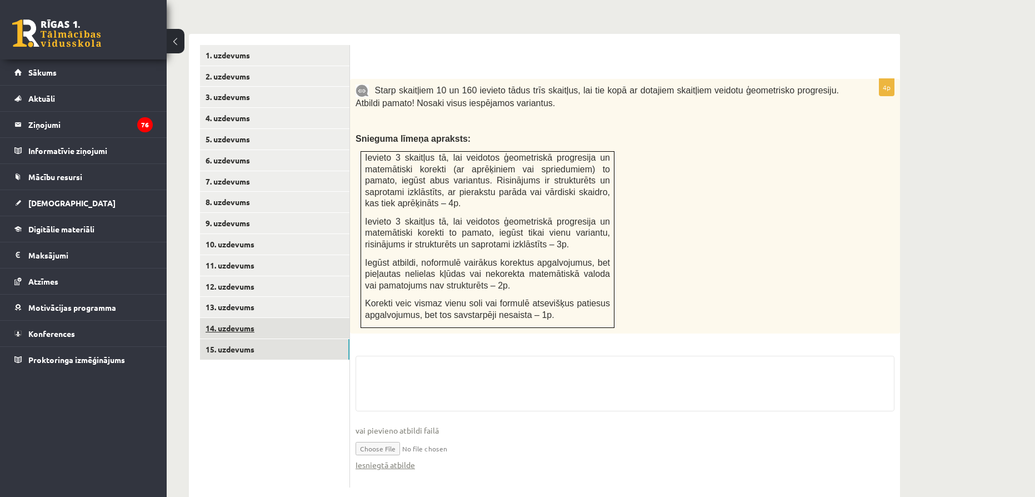
click at [254, 307] on ul "1. uzdevums 2. uzdevums 3. uzdevums 4. uzdevums 5. uzdevums 6. uzdevums 7. uzde…" at bounding box center [275, 266] width 150 height 442
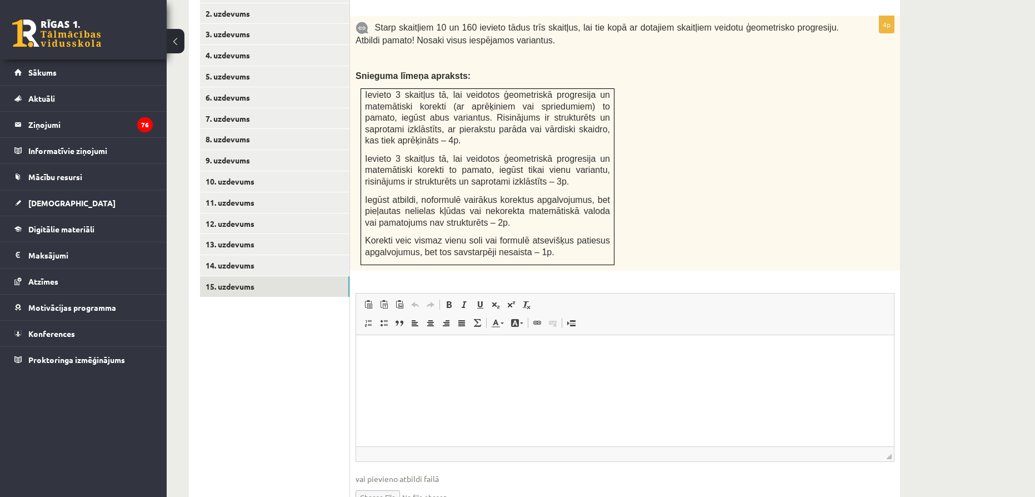
scroll to position [492, 0]
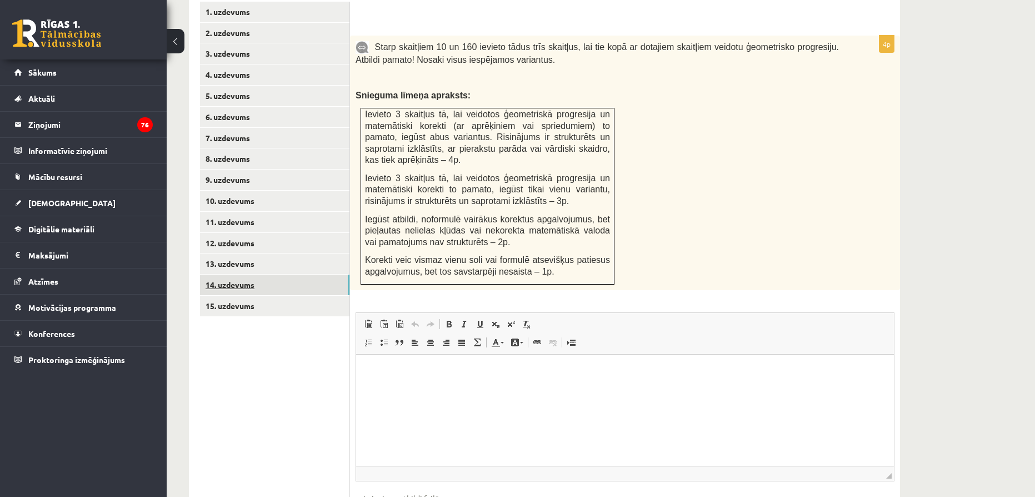
click at [245, 274] on link "14. uzdevums" at bounding box center [274, 284] width 149 height 21
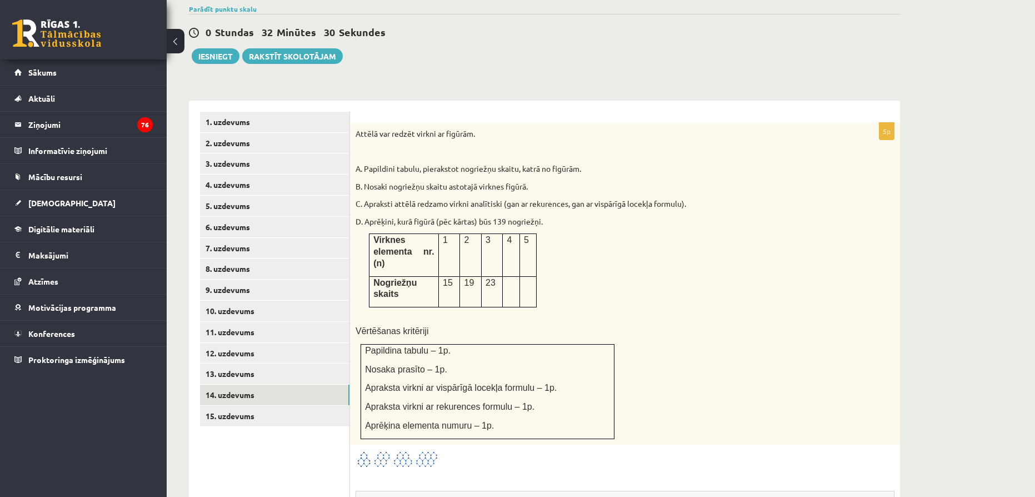
scroll to position [380, 0]
click at [378, 451] on img at bounding box center [396, 460] width 83 height 18
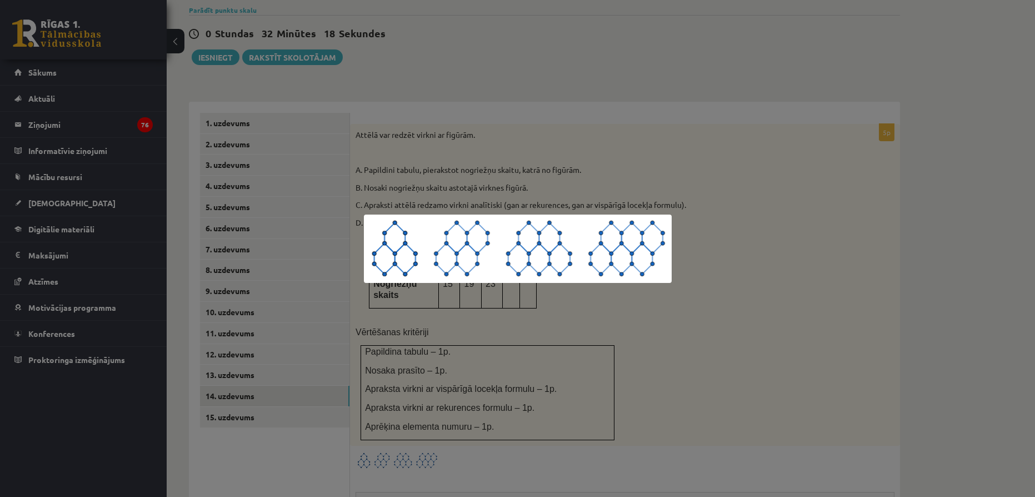
click at [422, 335] on div at bounding box center [517, 248] width 1035 height 497
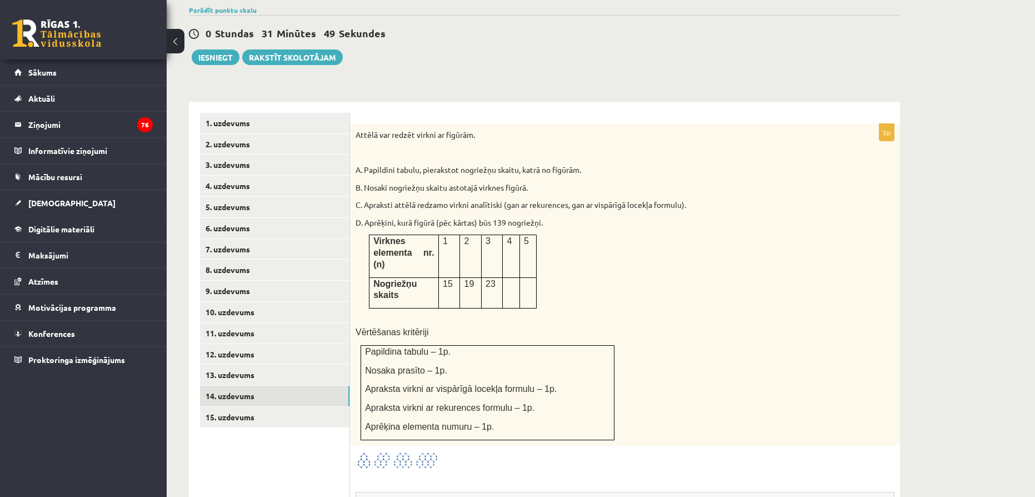
click at [436, 451] on img at bounding box center [396, 460] width 83 height 18
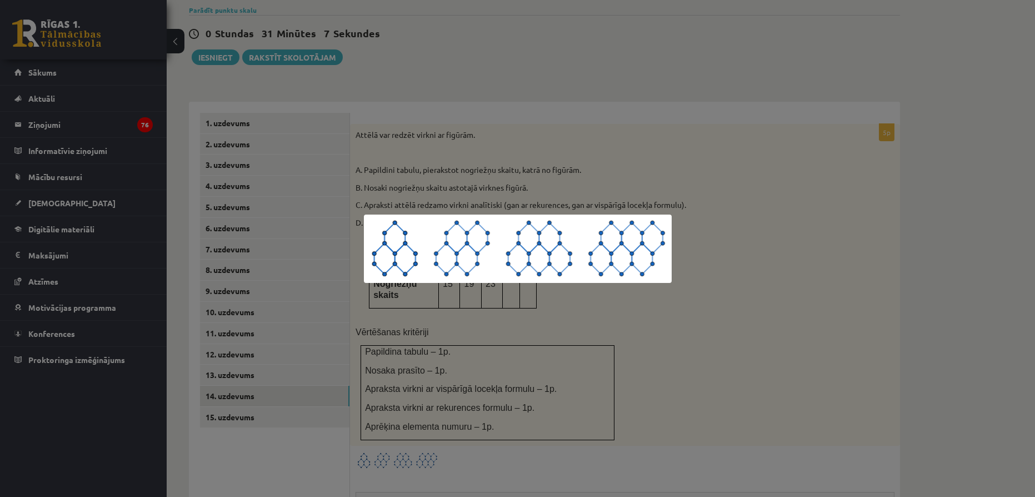
click at [544, 171] on div at bounding box center [517, 248] width 1035 height 497
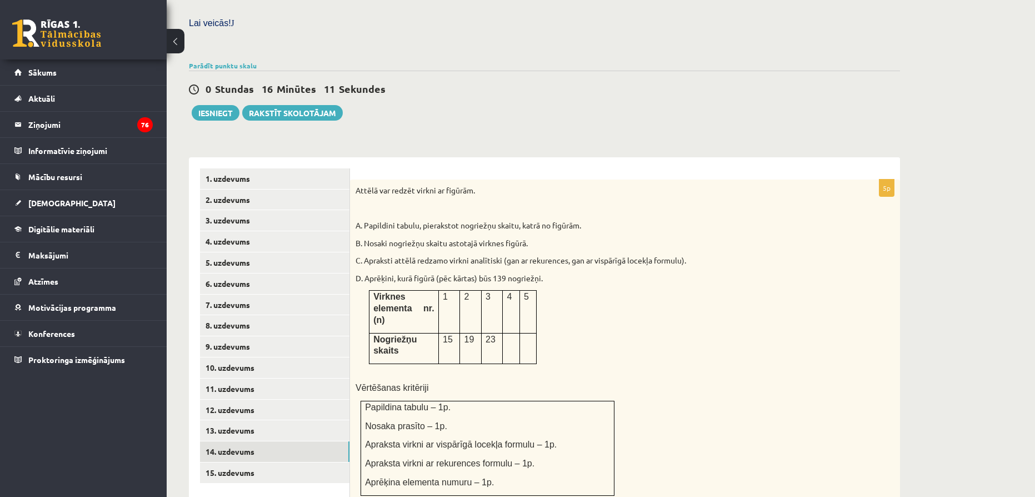
scroll to position [436, 0]
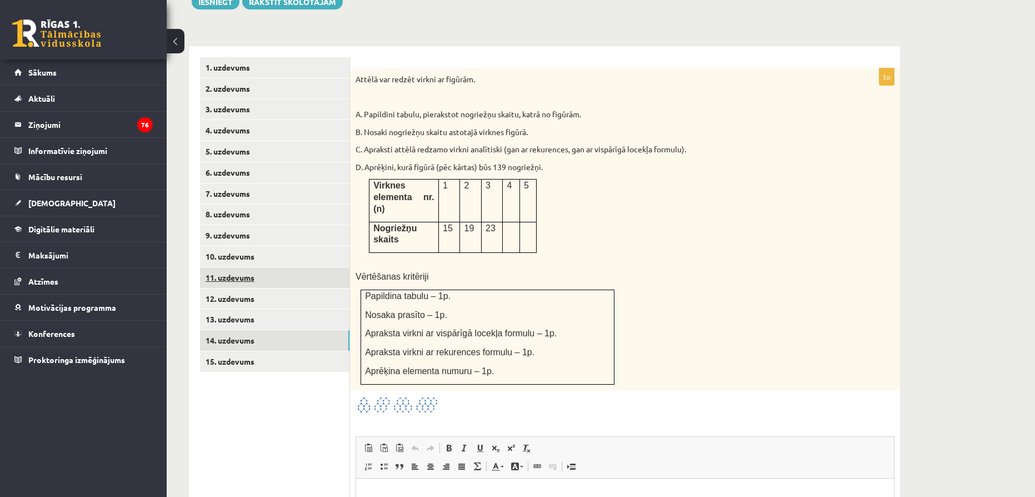
click at [239, 267] on link "11. uzdevums" at bounding box center [274, 277] width 149 height 21
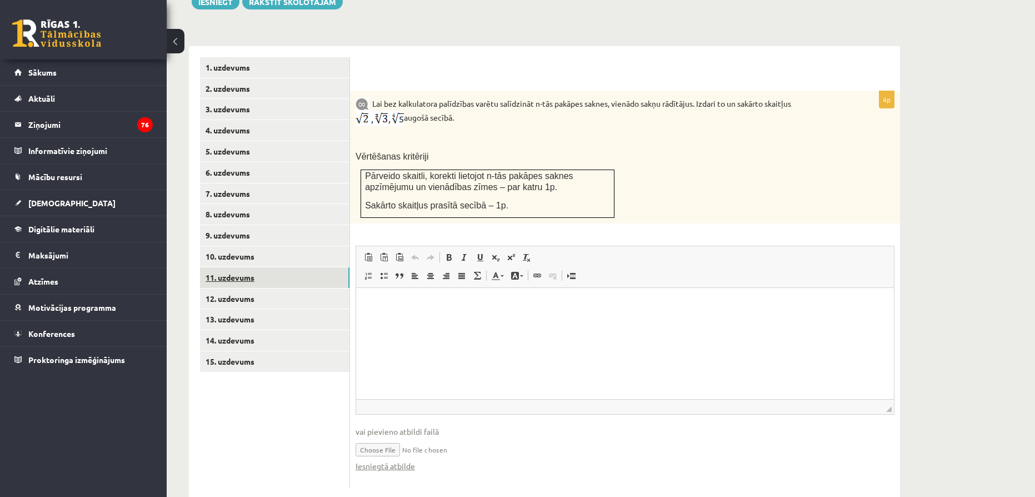
scroll to position [0, 0]
click at [252, 246] on link "10. uzdevums" at bounding box center [274, 256] width 149 height 21
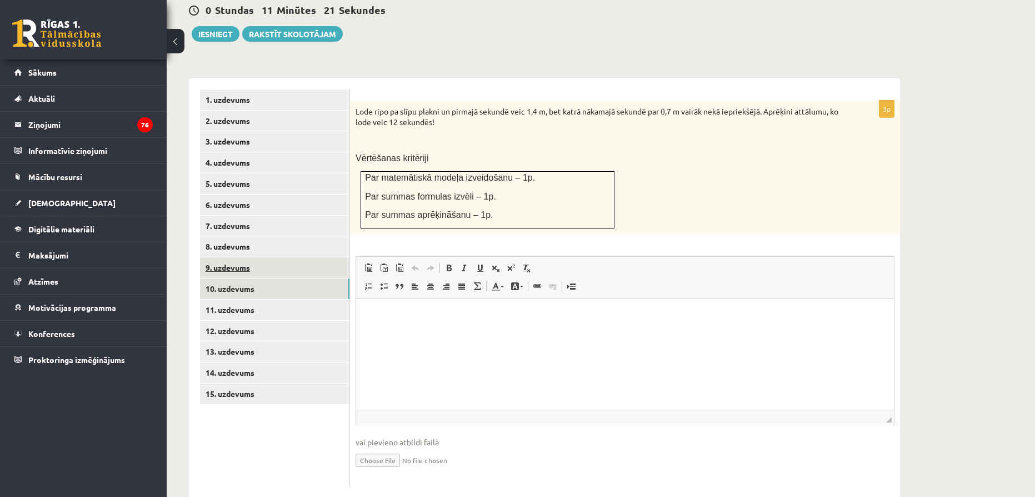
click at [290, 257] on link "9. uzdevums" at bounding box center [274, 267] width 149 height 21
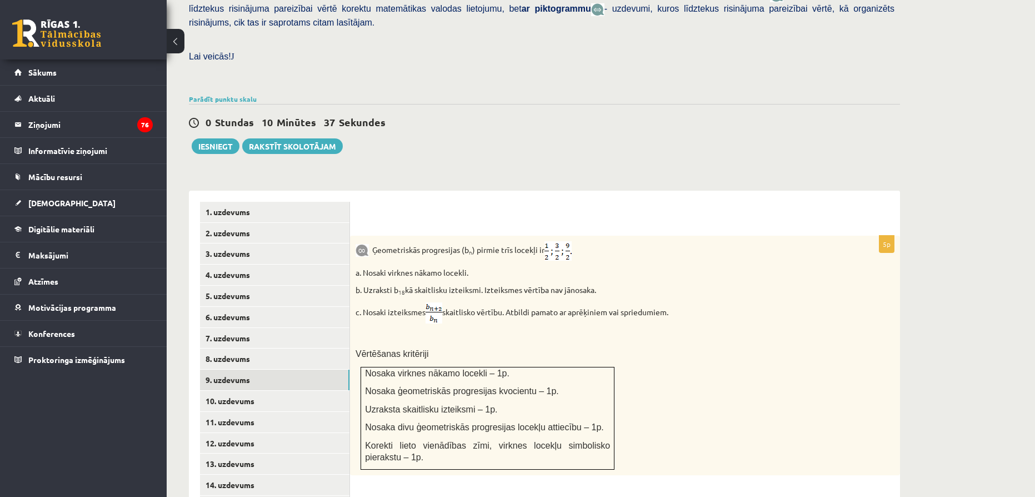
scroll to position [293, 0]
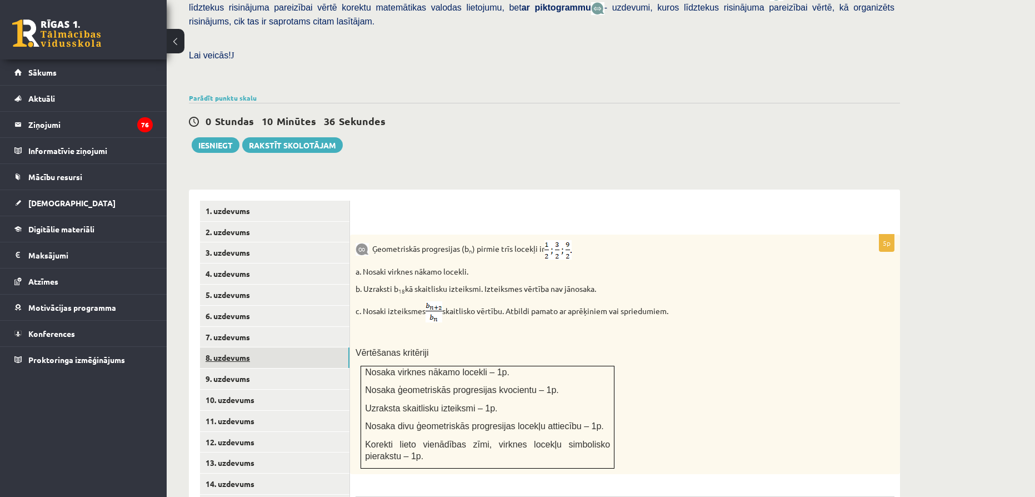
click at [313, 347] on link "8. uzdevums" at bounding box center [274, 357] width 149 height 21
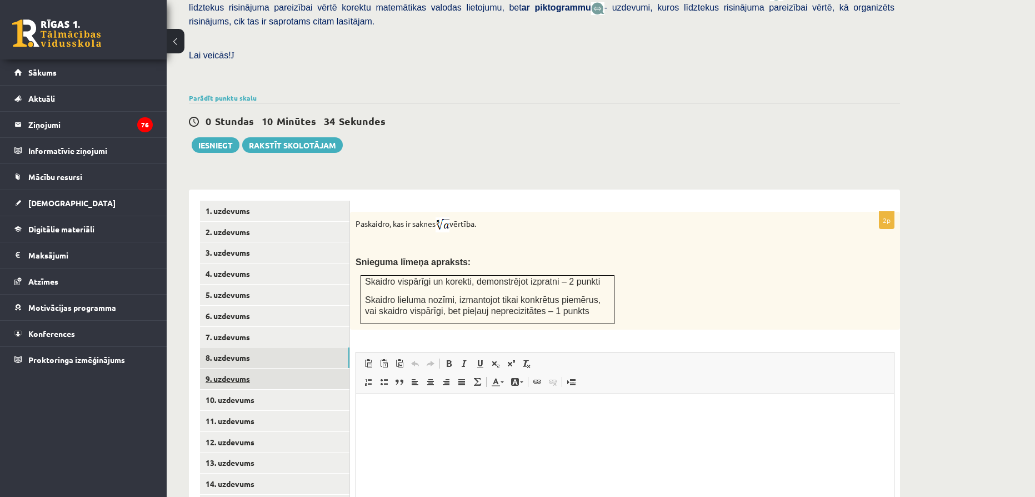
scroll to position [0, 0]
click at [275, 368] on link "9. uzdevums" at bounding box center [274, 378] width 149 height 21
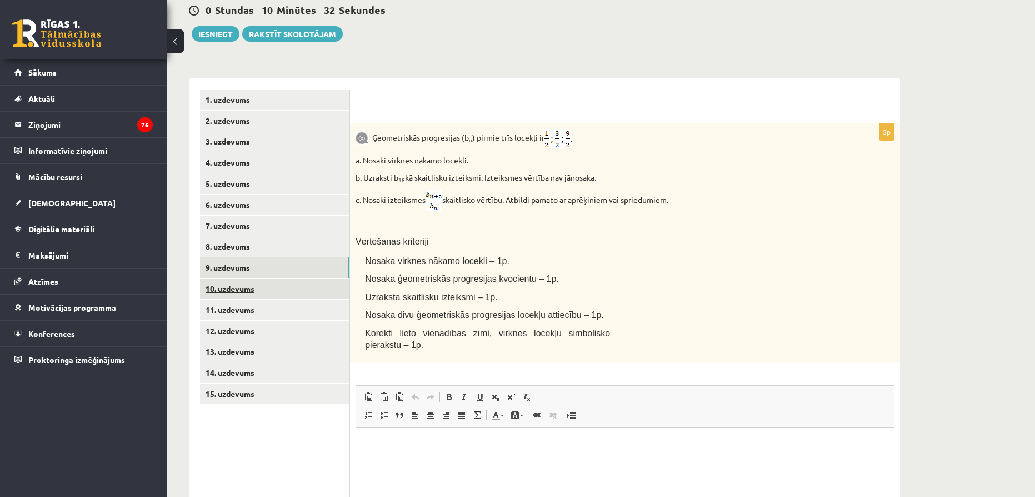
click at [259, 278] on link "10. uzdevums" at bounding box center [274, 288] width 149 height 21
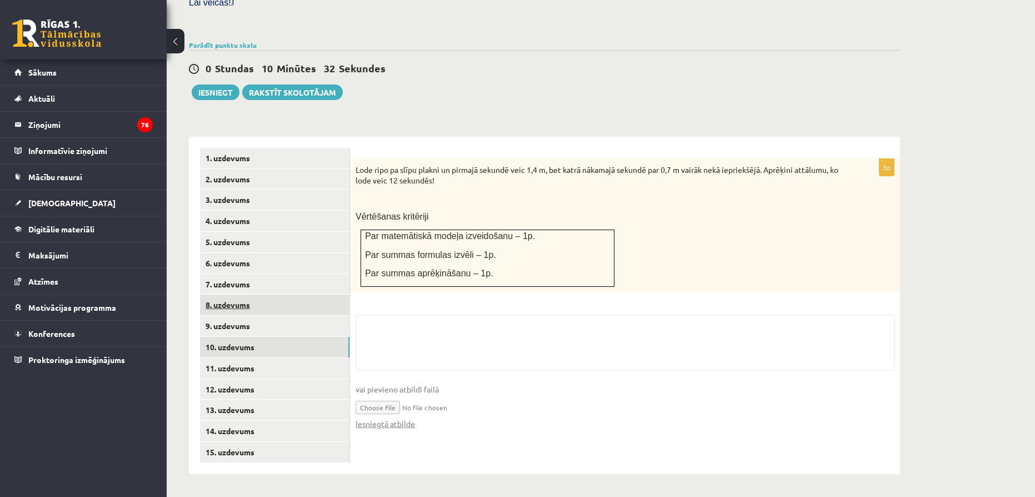
scroll to position [321, 0]
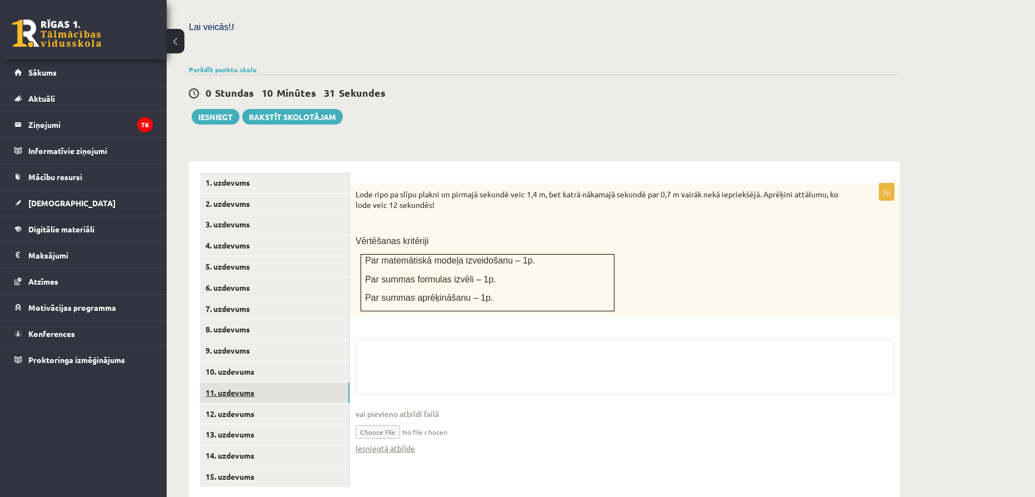
click at [300, 382] on link "11. uzdevums" at bounding box center [274, 392] width 149 height 21
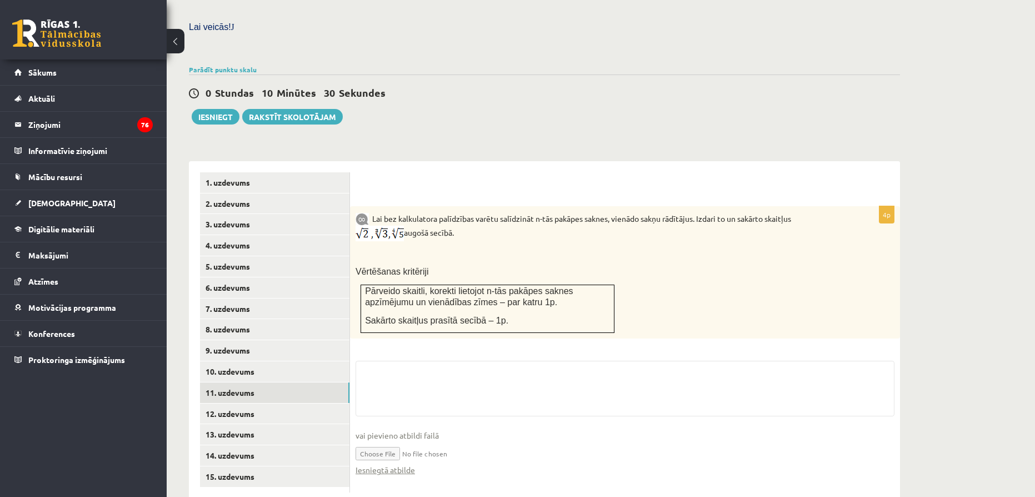
scroll to position [327, 0]
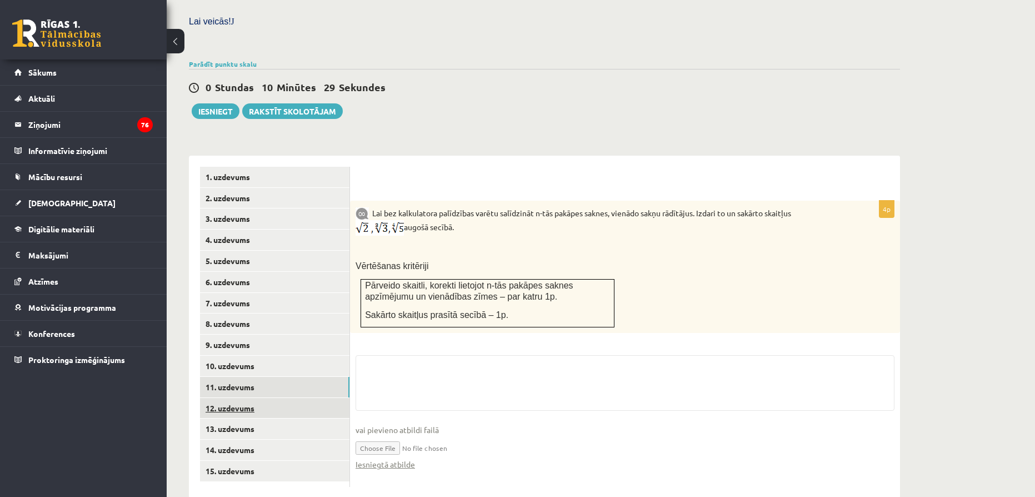
click at [273, 398] on link "12. uzdevums" at bounding box center [274, 408] width 149 height 21
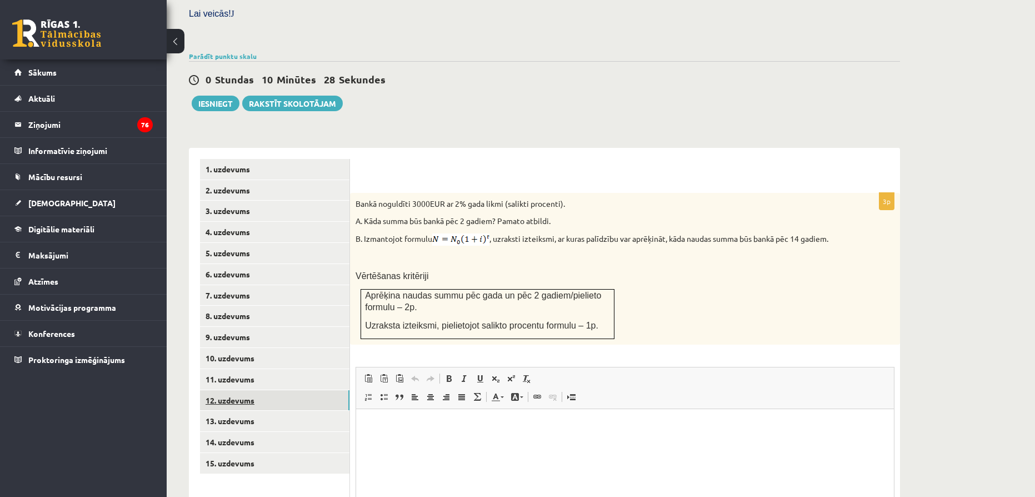
scroll to position [0, 0]
click at [305, 285] on link "7. uzdevums" at bounding box center [274, 295] width 149 height 21
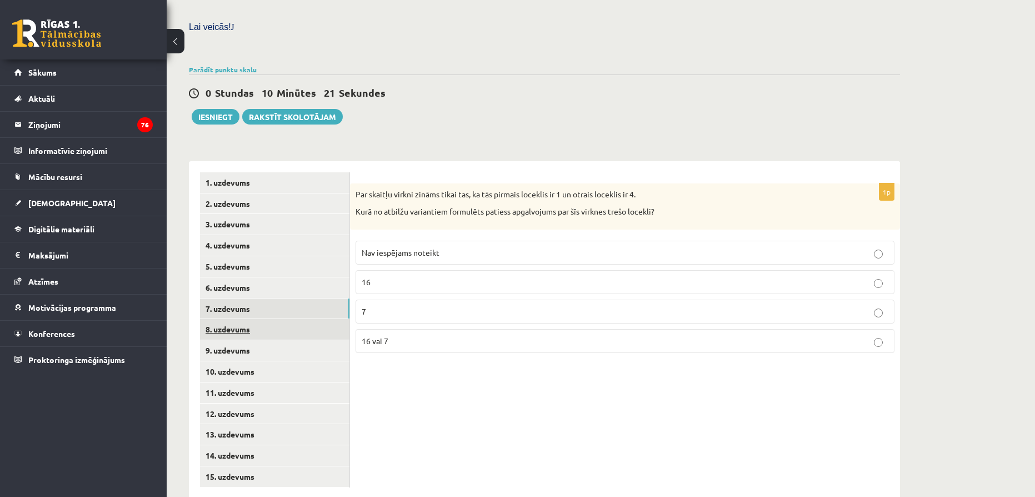
click at [316, 319] on link "8. uzdevums" at bounding box center [274, 329] width 149 height 21
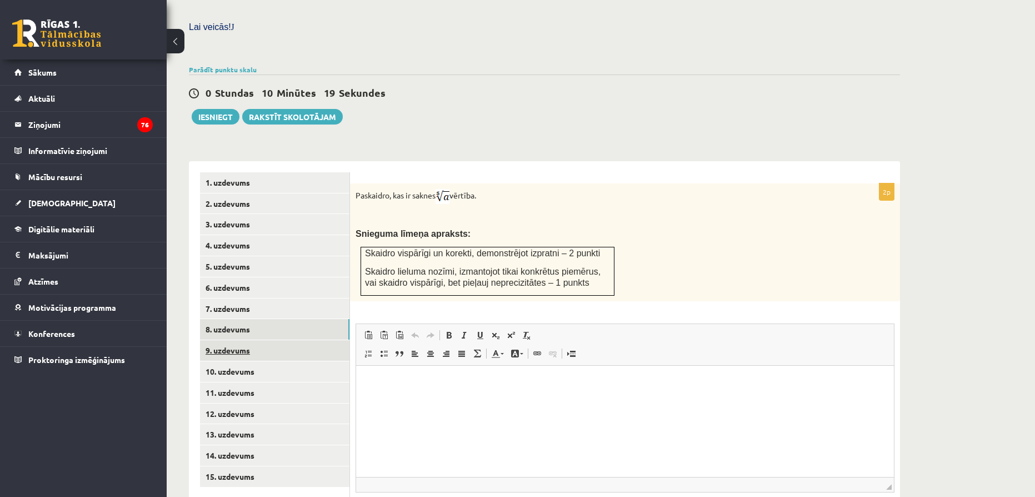
scroll to position [0, 0]
click at [412, 371] on html at bounding box center [625, 382] width 538 height 34
click at [517, 385] on p "**********" at bounding box center [624, 382] width 515 height 12
click at [663, 378] on p "**********" at bounding box center [624, 382] width 515 height 12
click at [706, 379] on p "**********" at bounding box center [624, 382] width 515 height 12
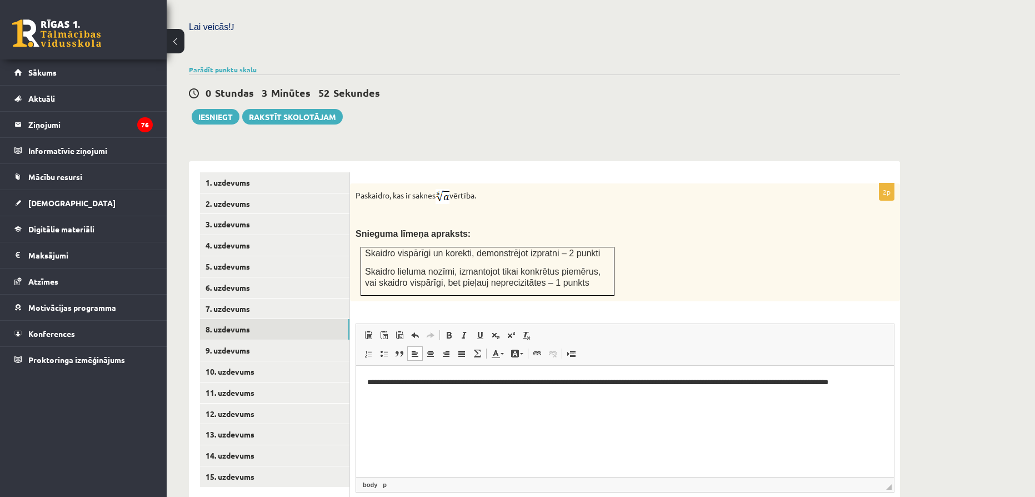
click at [959, 275] on div "Matemātika JK 12.b3 klase 1. [PERSON_NAME] (12.b3 JK klase) [PERSON_NAME] darbā…" at bounding box center [601, 155] width 868 height 866
click at [290, 298] on link "7. uzdevums" at bounding box center [274, 308] width 149 height 21
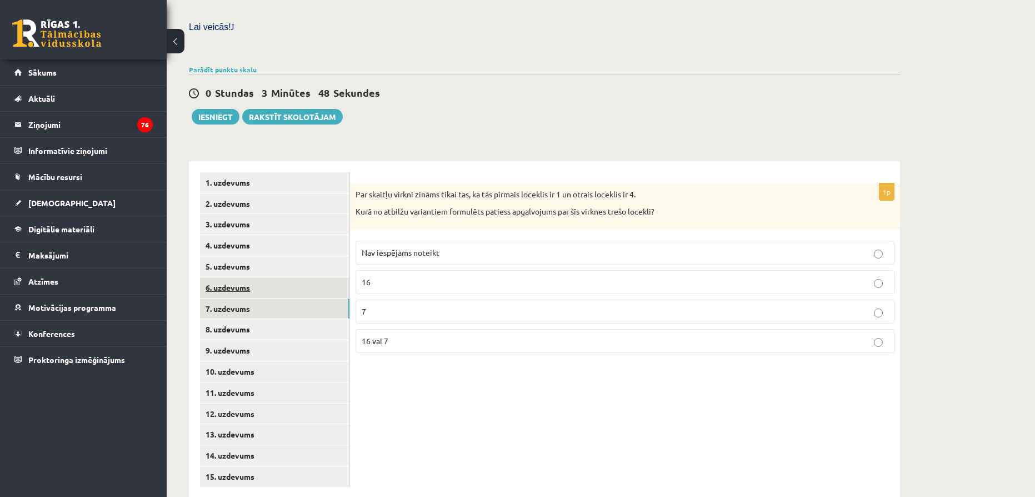
click at [283, 277] on link "6. uzdevums" at bounding box center [274, 287] width 149 height 21
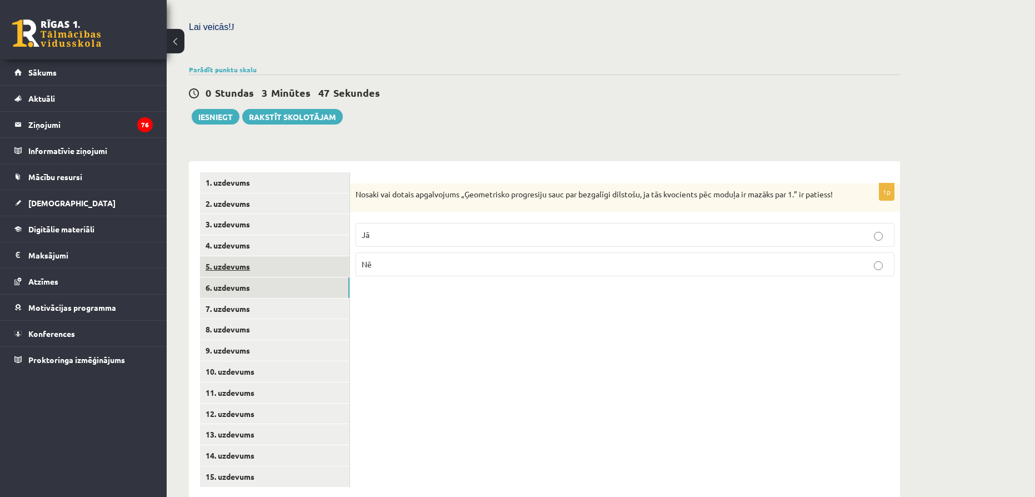
click at [282, 256] on link "5. uzdevums" at bounding box center [274, 266] width 149 height 21
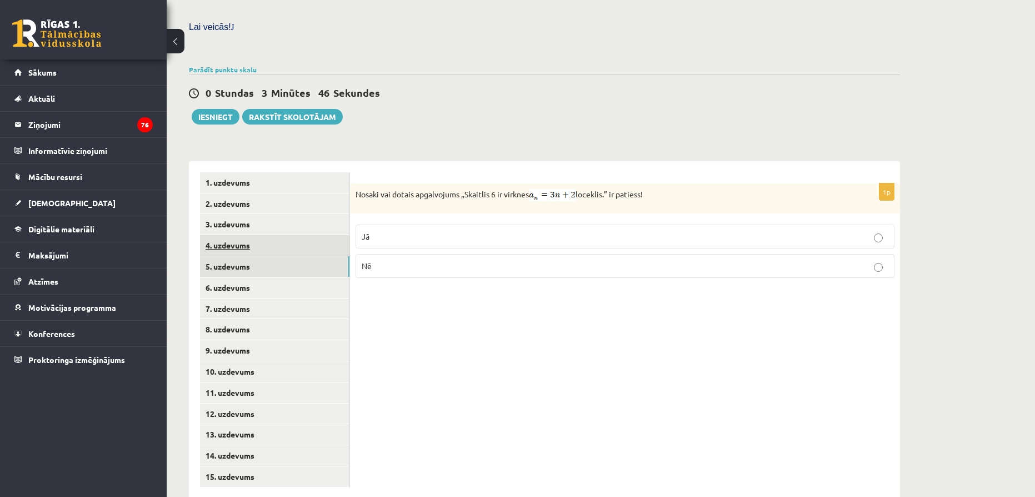
click at [292, 235] on link "4. uzdevums" at bounding box center [274, 245] width 149 height 21
click at [289, 214] on link "3. uzdevums" at bounding box center [274, 224] width 149 height 21
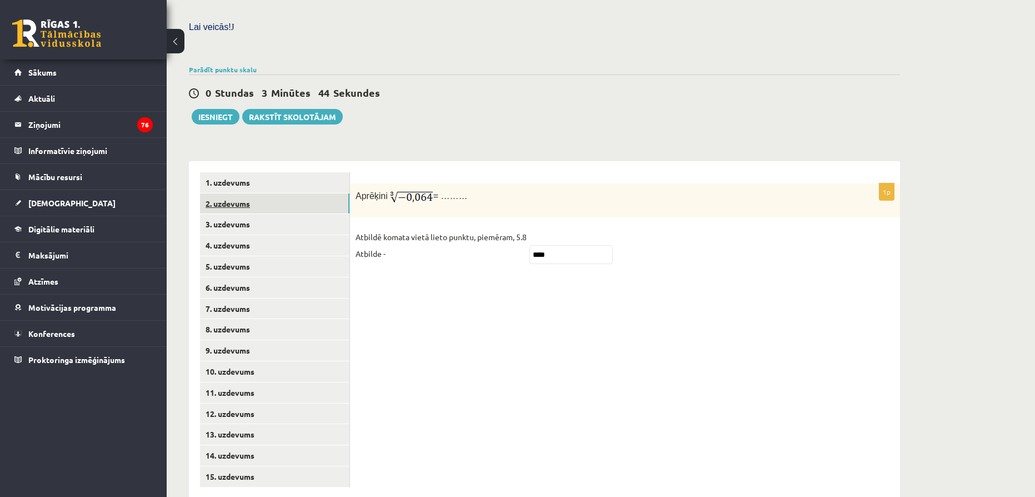
click at [288, 193] on link "2. uzdevums" at bounding box center [274, 203] width 149 height 21
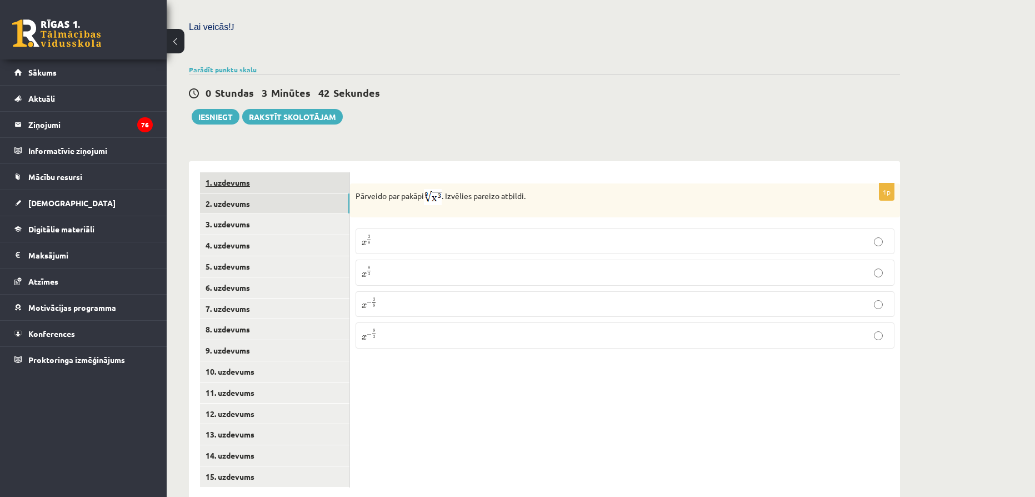
click at [293, 172] on link "1. uzdevums" at bounding box center [274, 182] width 149 height 21
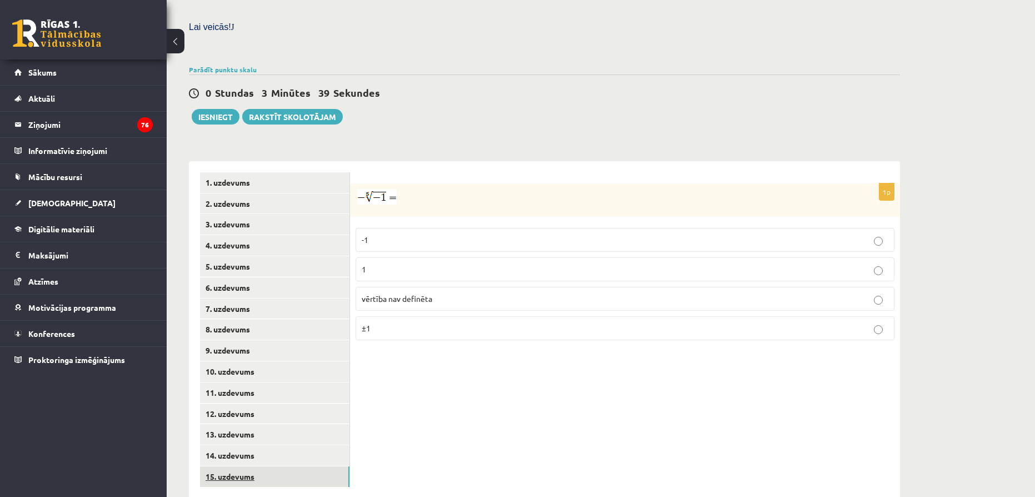
click at [258, 459] on link "15. uzdevums" at bounding box center [274, 476] width 149 height 21
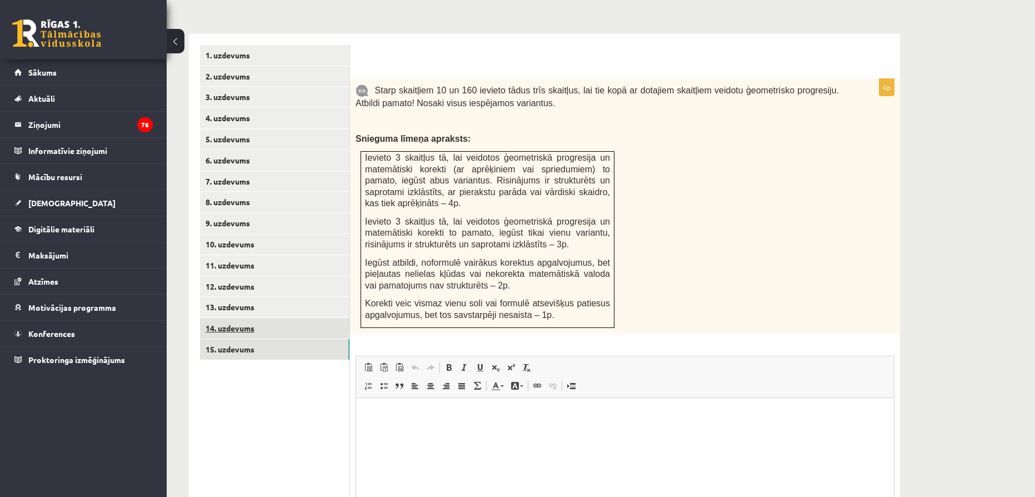
click at [289, 318] on link "14. uzdevums" at bounding box center [274, 328] width 149 height 21
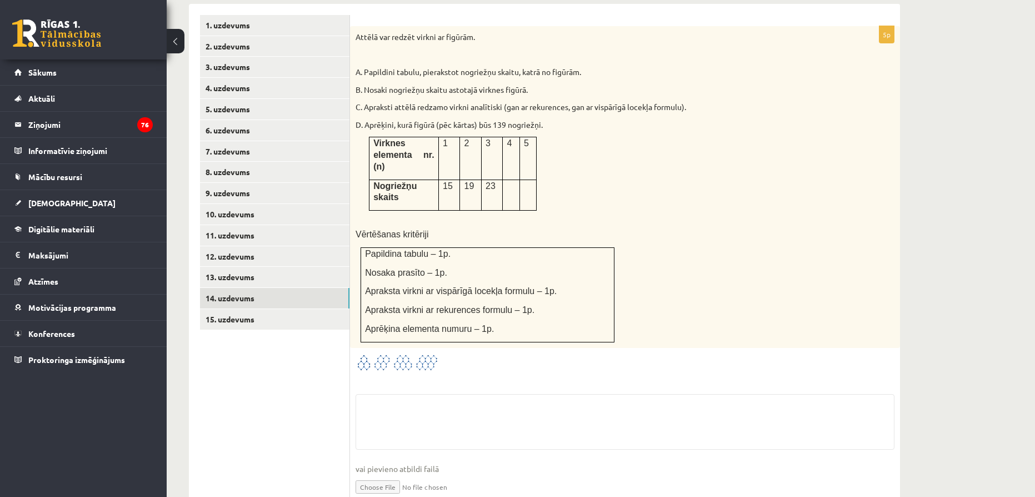
scroll to position [494, 0]
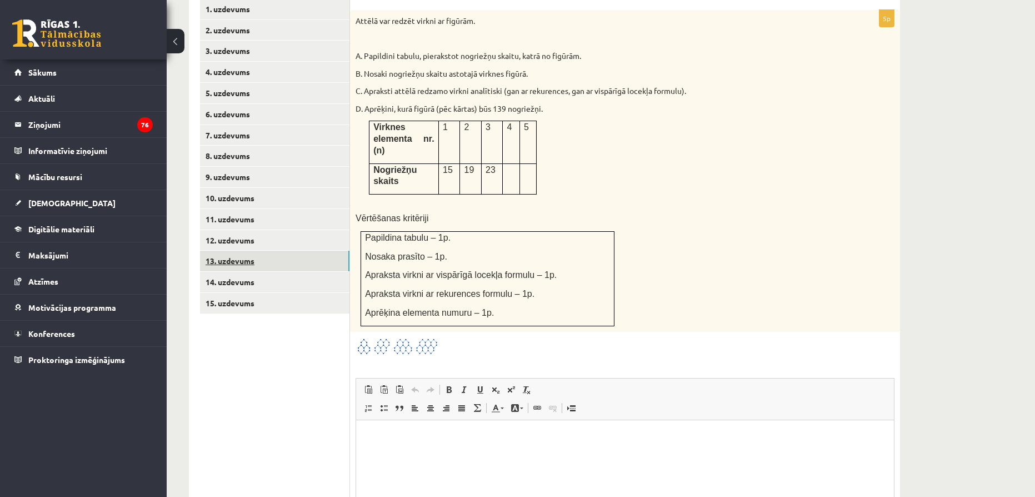
click at [244, 250] on link "13. uzdevums" at bounding box center [274, 260] width 149 height 21
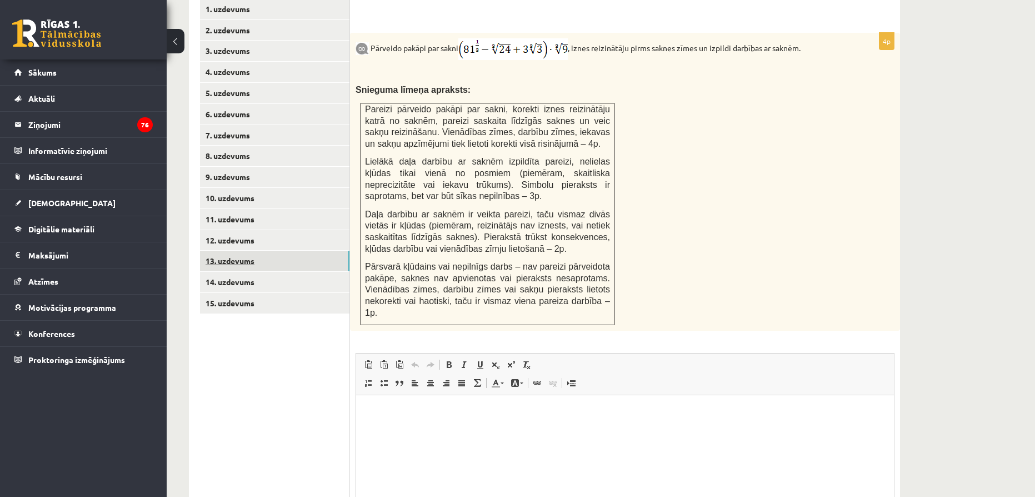
scroll to position [0, 0]
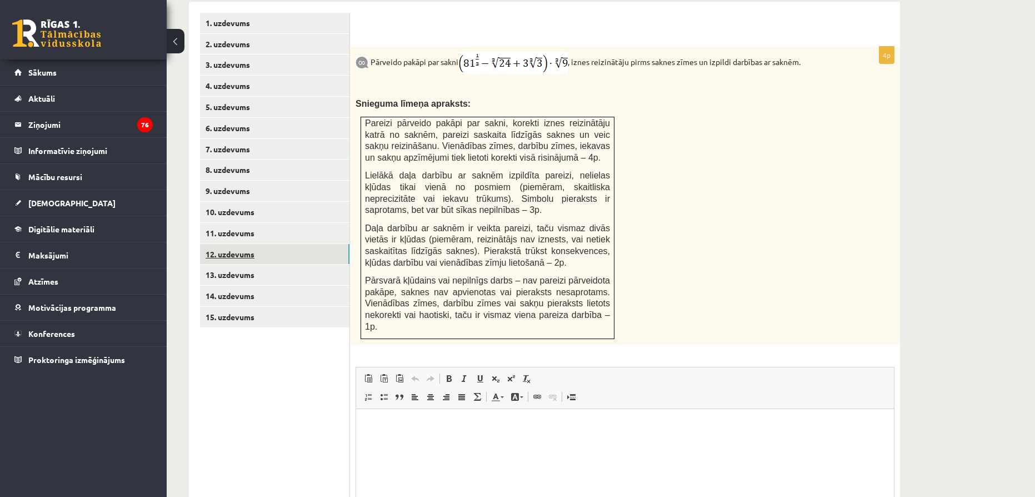
click at [239, 244] on link "12. uzdevums" at bounding box center [274, 254] width 149 height 21
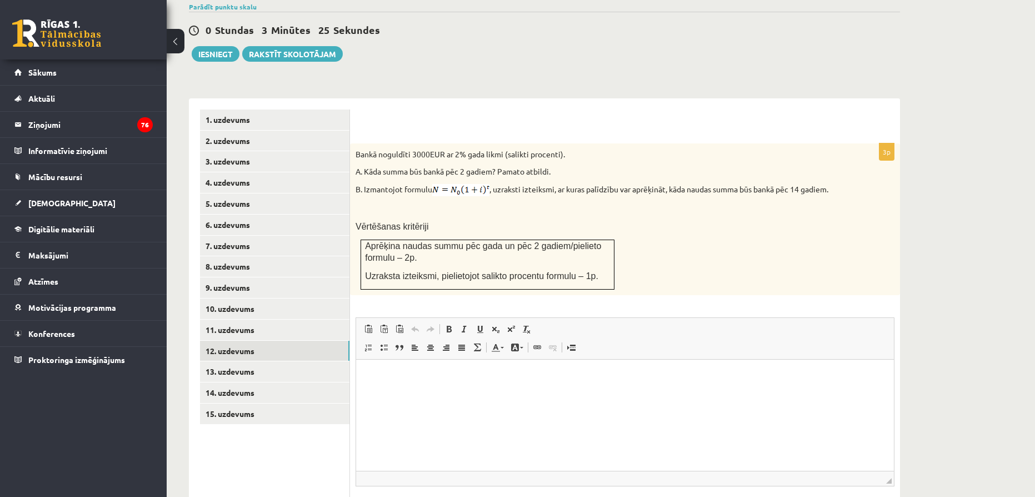
scroll to position [389, 0]
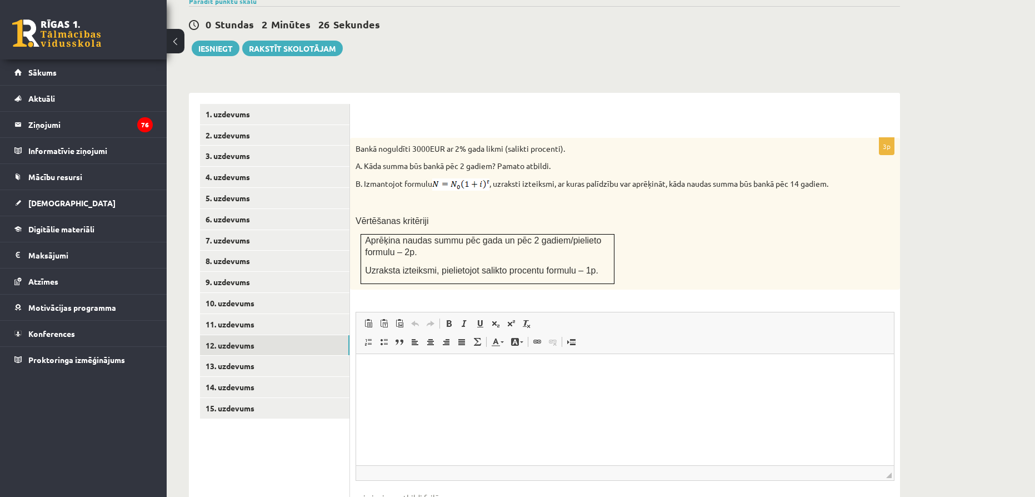
click at [444, 375] on p "Rich Text Editor, wiswyg-editor-user-answer-47024933146540" at bounding box center [624, 371] width 515 height 12
drag, startPoint x: 561, startPoint y: 368, endPoint x: 688, endPoint y: 686, distance: 342.5
click at [356, 357] on html "**********" at bounding box center [625, 371] width 538 height 34
click at [673, 388] on html "**********" at bounding box center [625, 371] width 538 height 34
click at [547, 368] on p "**********" at bounding box center [624, 371] width 515 height 12
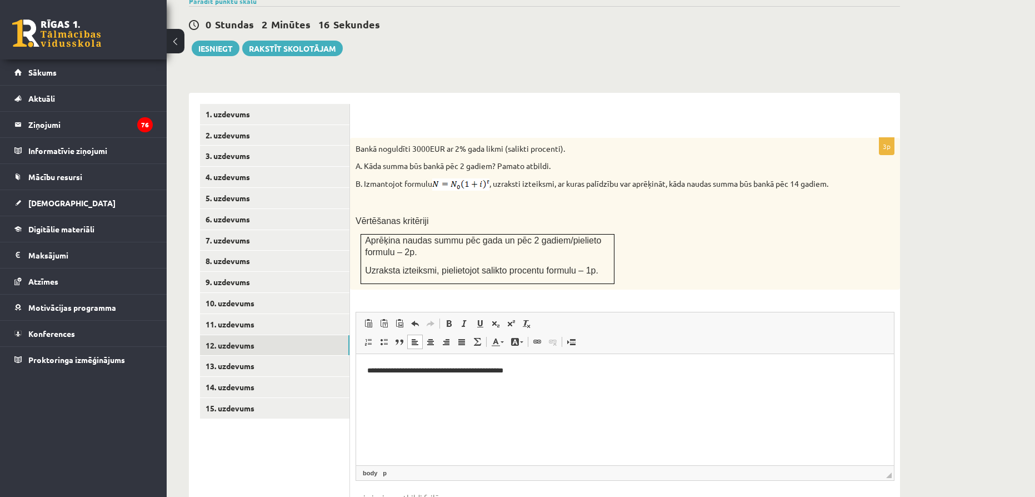
click at [375, 369] on p "**********" at bounding box center [624, 371] width 515 height 12
click at [453, 365] on p "**********" at bounding box center [624, 371] width 515 height 12
click at [398, 366] on p "**********" at bounding box center [624, 371] width 515 height 12
click at [479, 367] on p "**********" at bounding box center [624, 371] width 515 height 12
click at [484, 368] on p "**********" at bounding box center [624, 371] width 515 height 12
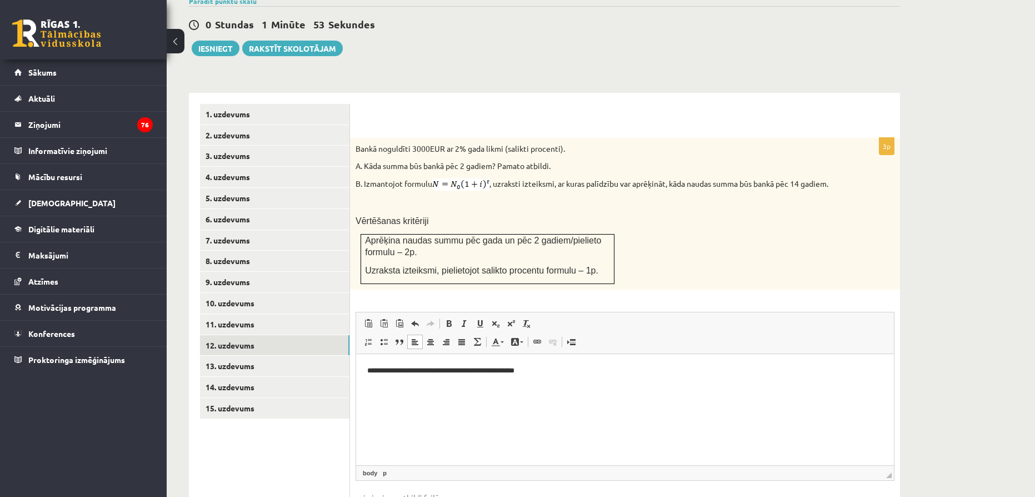
click at [430, 367] on p "**********" at bounding box center [624, 371] width 515 height 12
click at [437, 368] on p "**********" at bounding box center [624, 371] width 515 height 12
click at [530, 365] on p "**********" at bounding box center [624, 371] width 515 height 12
drag, startPoint x: 536, startPoint y: 368, endPoint x: 569, endPoint y: 374, distance: 34.0
click at [537, 368] on p "**********" at bounding box center [624, 371] width 515 height 12
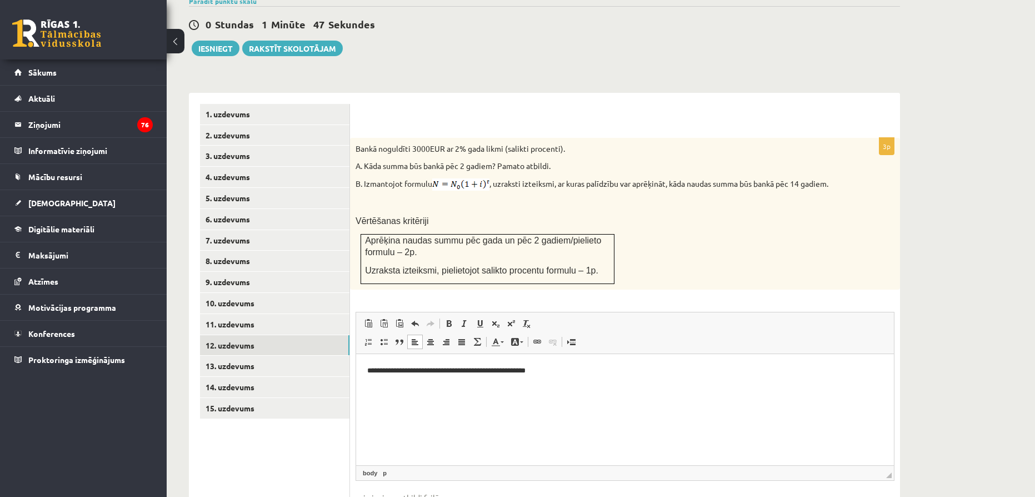
click at [508, 368] on p "**********" at bounding box center [624, 371] width 515 height 12
click at [603, 375] on p "**********" at bounding box center [624, 371] width 515 height 12
drag, startPoint x: 571, startPoint y: 361, endPoint x: 540, endPoint y: 357, distance: 31.3
click at [540, 357] on html "**********" at bounding box center [625, 371] width 538 height 34
click at [478, 319] on span at bounding box center [479, 323] width 9 height 9
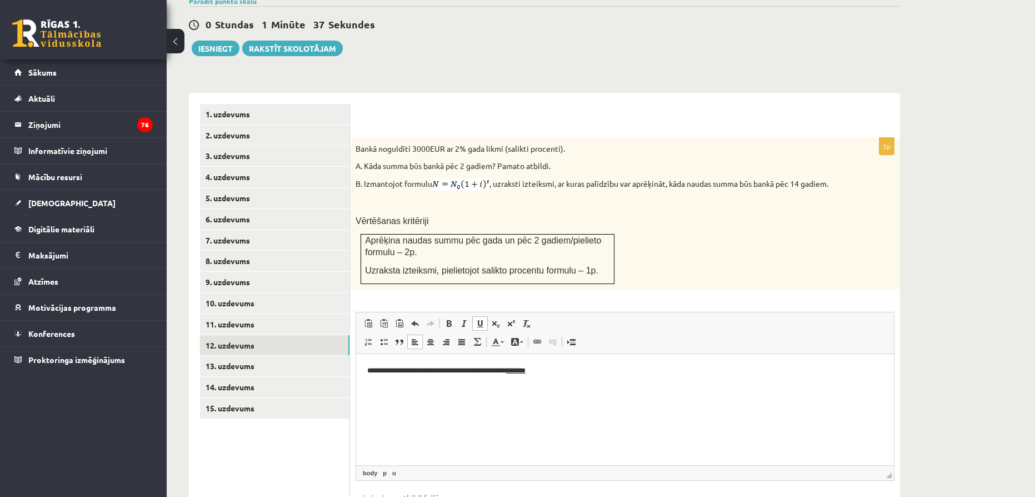
click at [798, 388] on html "**********" at bounding box center [625, 371] width 538 height 34
click at [364, 365] on html "**********" at bounding box center [625, 371] width 538 height 34
click at [614, 367] on p "**********" at bounding box center [624, 371] width 515 height 12
click at [480, 319] on span at bounding box center [479, 323] width 9 height 9
click at [476, 312] on span "Editor toolbars Paste Keyboard shortcut Ctrl+V Paste as plain text Keyboard sho…" at bounding box center [625, 333] width 538 height 42
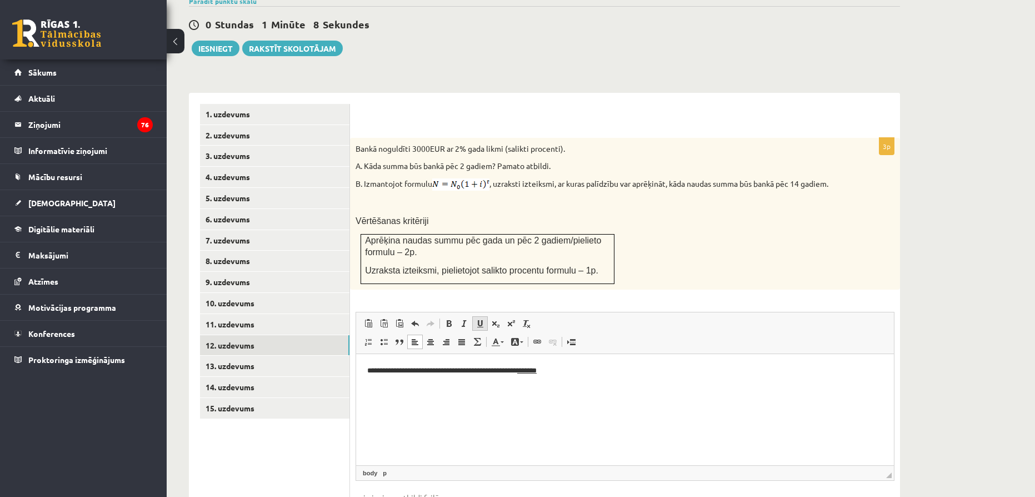
click at [478, 319] on span at bounding box center [479, 323] width 9 height 9
click at [484, 319] on span at bounding box center [479, 323] width 9 height 9
click at [378, 387] on p "*******" at bounding box center [624, 390] width 515 height 12
click at [408, 388] on p "**" at bounding box center [624, 390] width 515 height 12
click at [514, 319] on span at bounding box center [511, 323] width 9 height 9
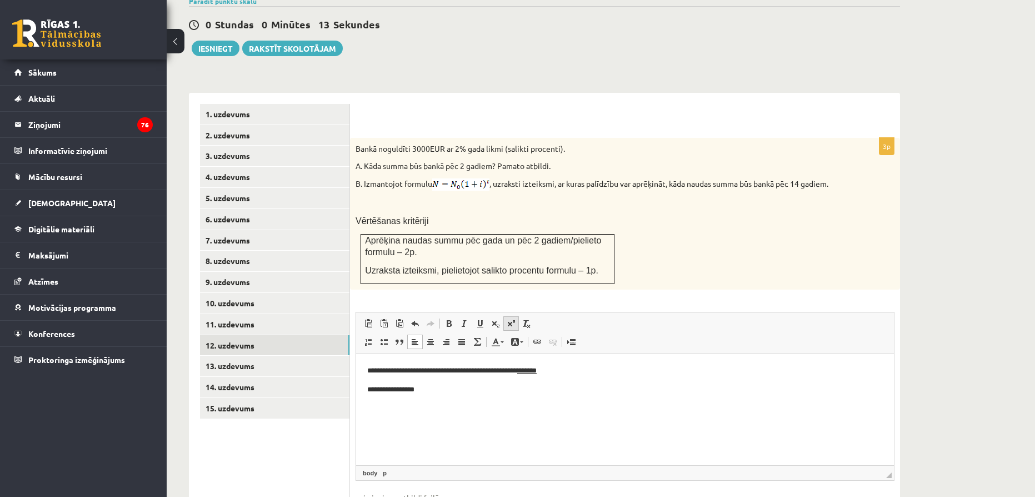
click at [512, 319] on span at bounding box center [511, 323] width 9 height 9
click at [442, 365] on p "**********" at bounding box center [624, 371] width 515 height 12
click at [513, 319] on span at bounding box center [511, 323] width 9 height 9
click at [492, 374] on p "**********" at bounding box center [624, 371] width 515 height 13
click at [511, 319] on span at bounding box center [511, 323] width 9 height 9
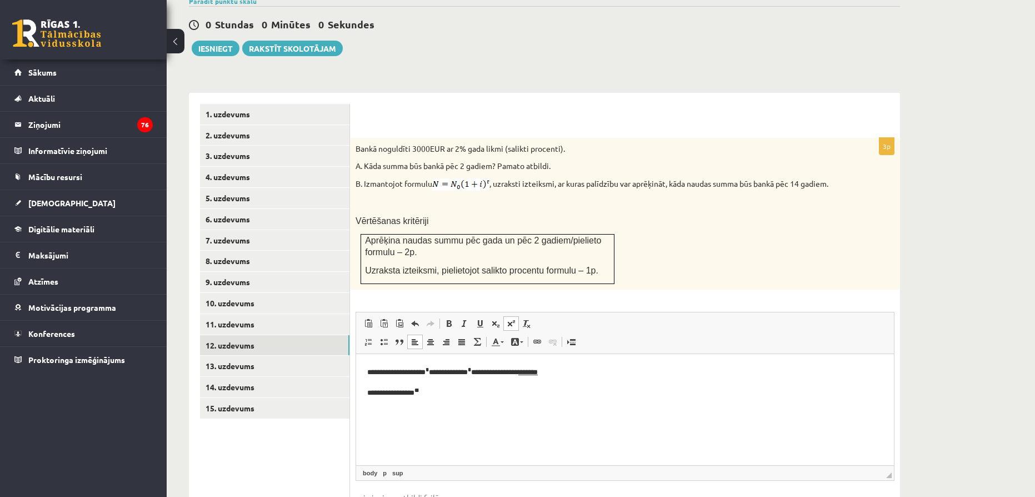
click at [750, 406] on html "**********" at bounding box center [625, 382] width 538 height 56
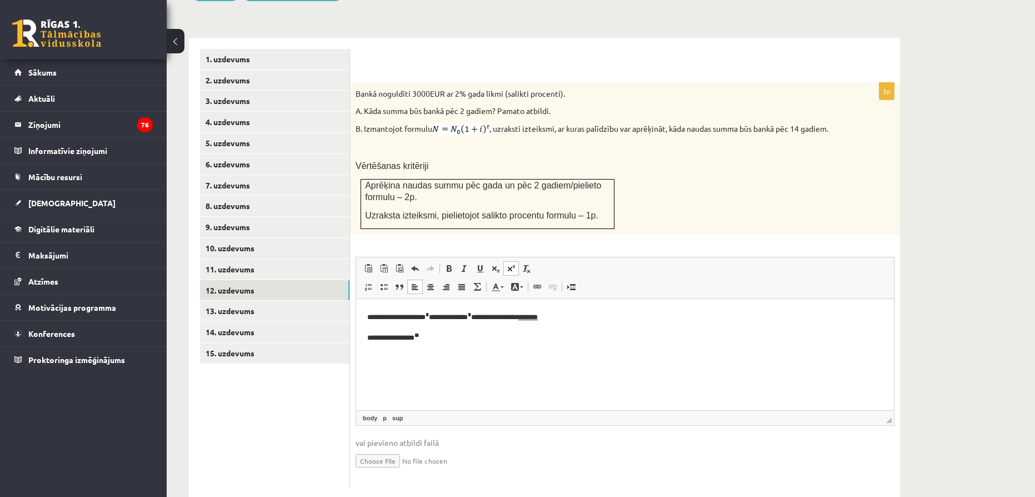
scroll to position [445, 0]
click at [940, 326] on div "Matemātika JK 12.b3 klase 1. [PERSON_NAME] (12.b3 JK klase) [PERSON_NAME] darbā…" at bounding box center [601, 59] width 868 height 923
drag, startPoint x: 936, startPoint y: 327, endPoint x: 913, endPoint y: 323, distance: 23.1
click at [931, 325] on div "Matemātika JK 12.b3 klase 1. [PERSON_NAME] (12.b3 JK klase) [PERSON_NAME] darbā…" at bounding box center [601, 59] width 868 height 923
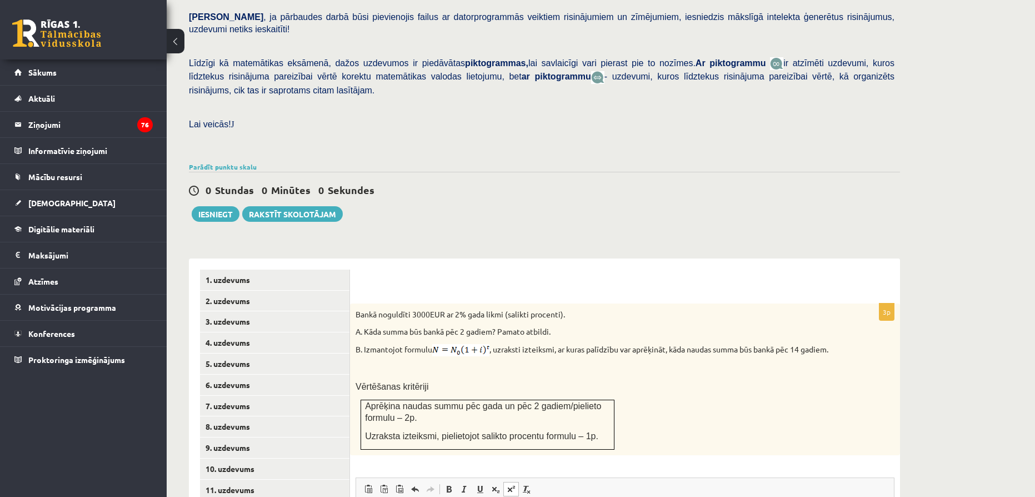
scroll to position [223, 0]
click at [220, 207] on button "Iesniegt" at bounding box center [216, 215] width 48 height 16
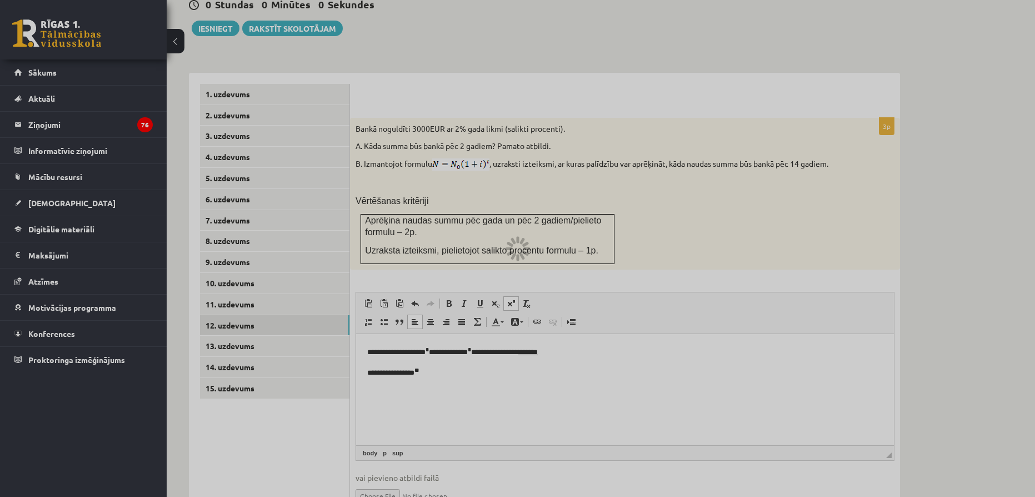
scroll to position [389, 0]
